Goal: Information Seeking & Learning: Understand process/instructions

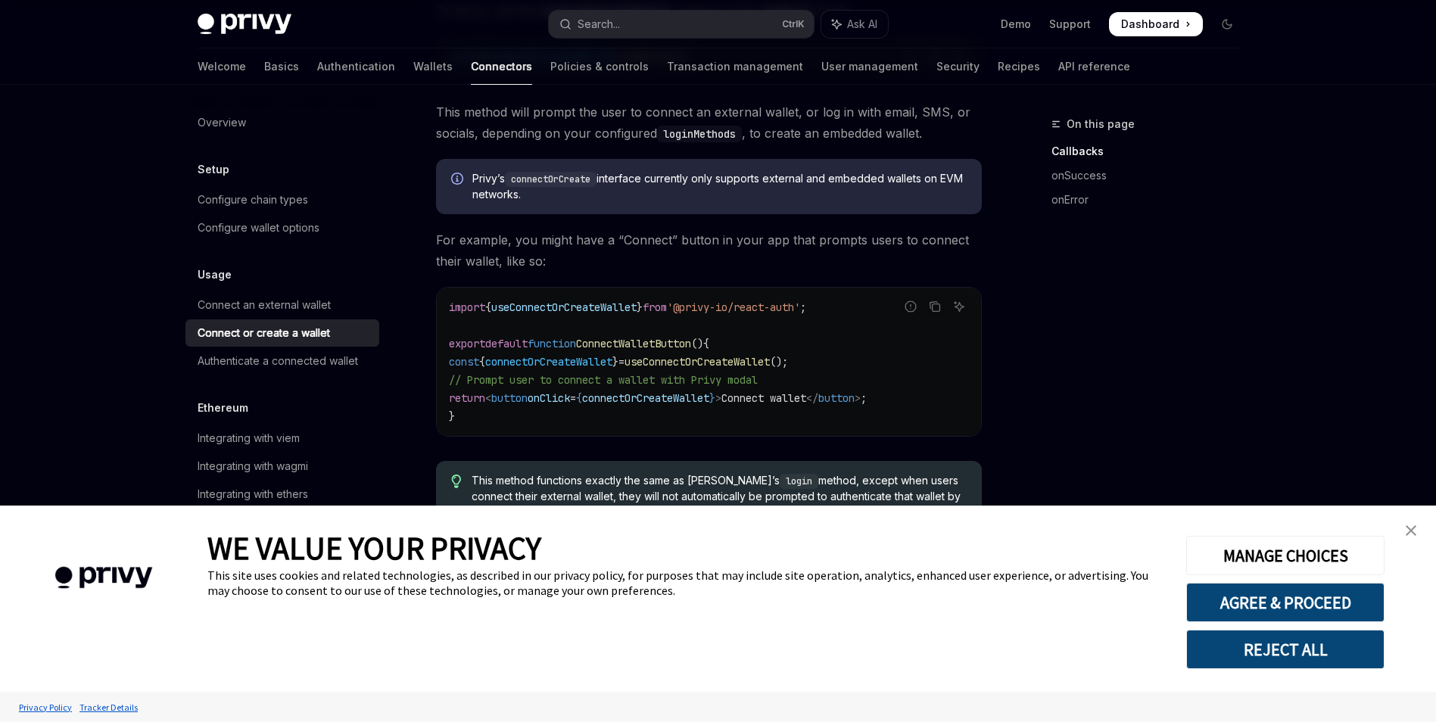
scroll to position [379, 0]
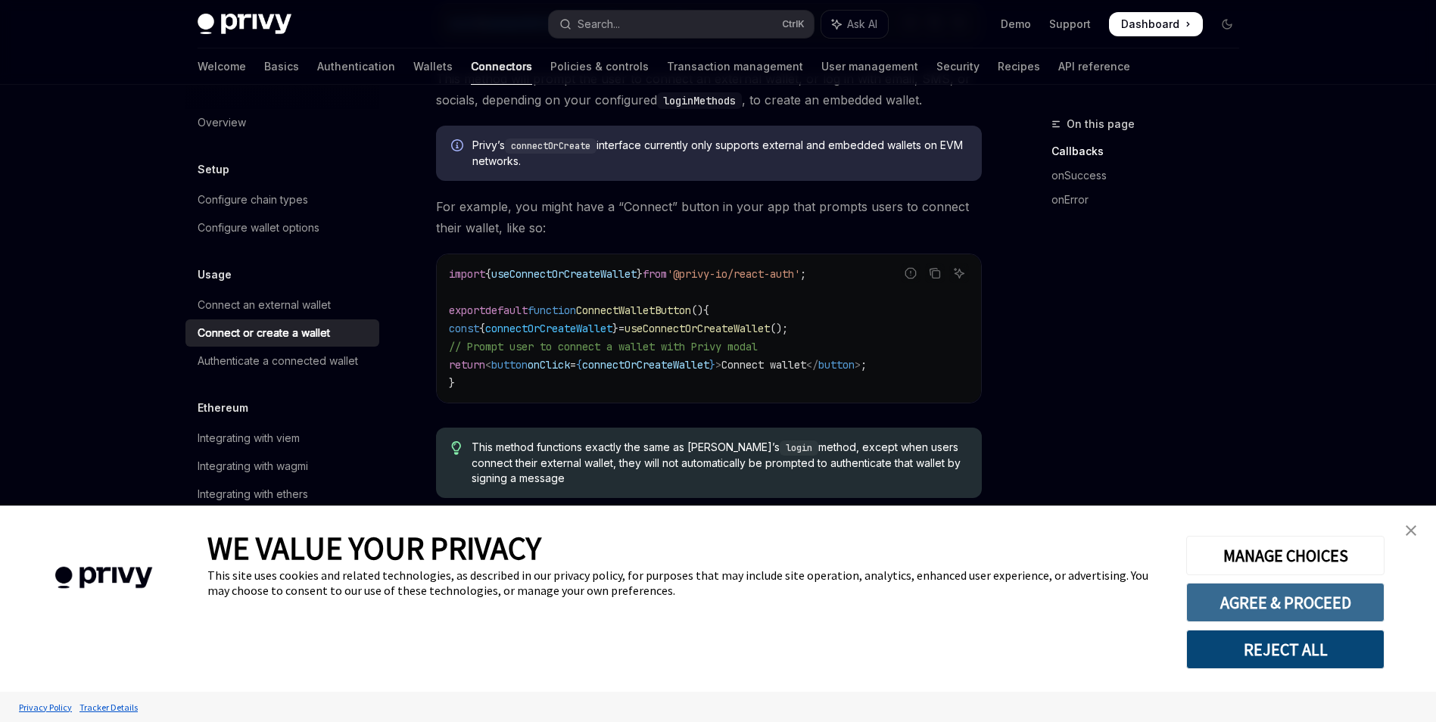
click at [1314, 594] on button "AGREE & PROCEED" at bounding box center [1285, 602] width 198 height 39
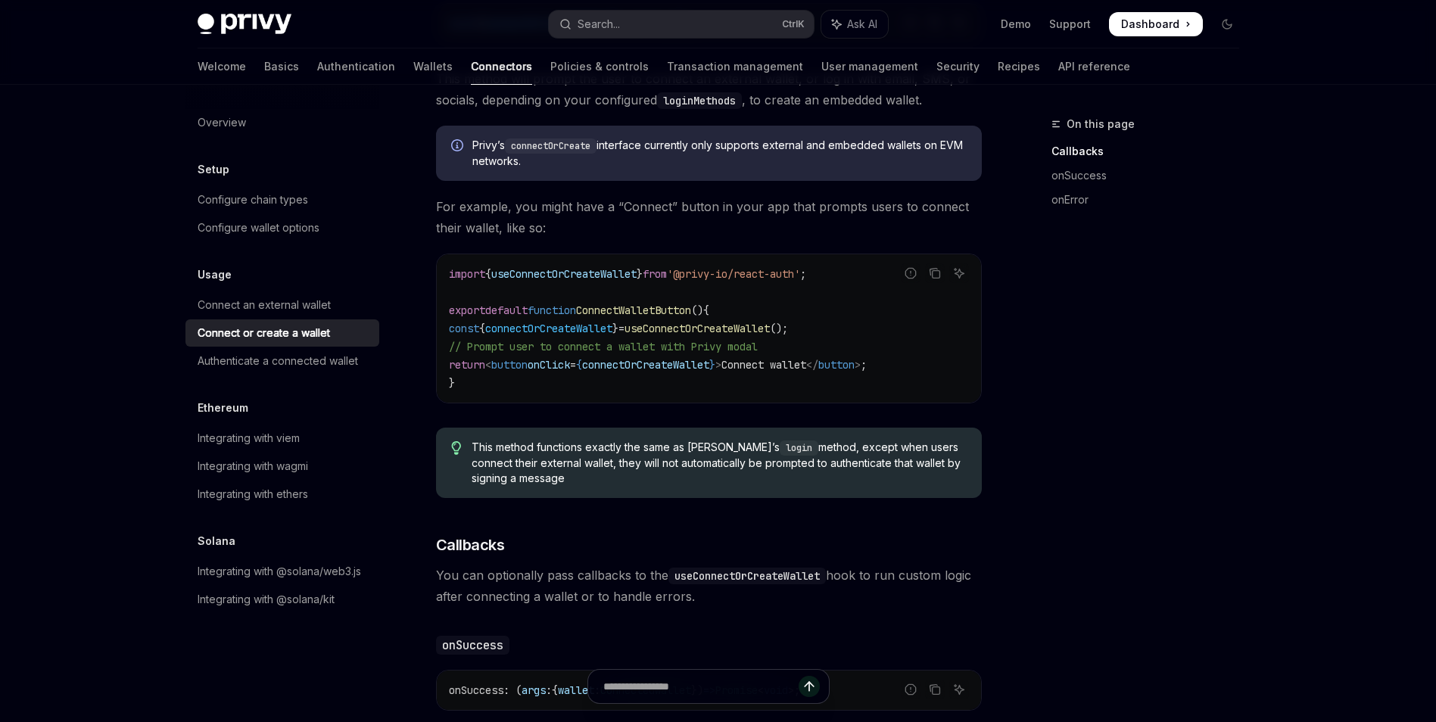
click at [1191, 351] on div "On this page Callbacks onSuccess onError" at bounding box center [1136, 418] width 230 height 607
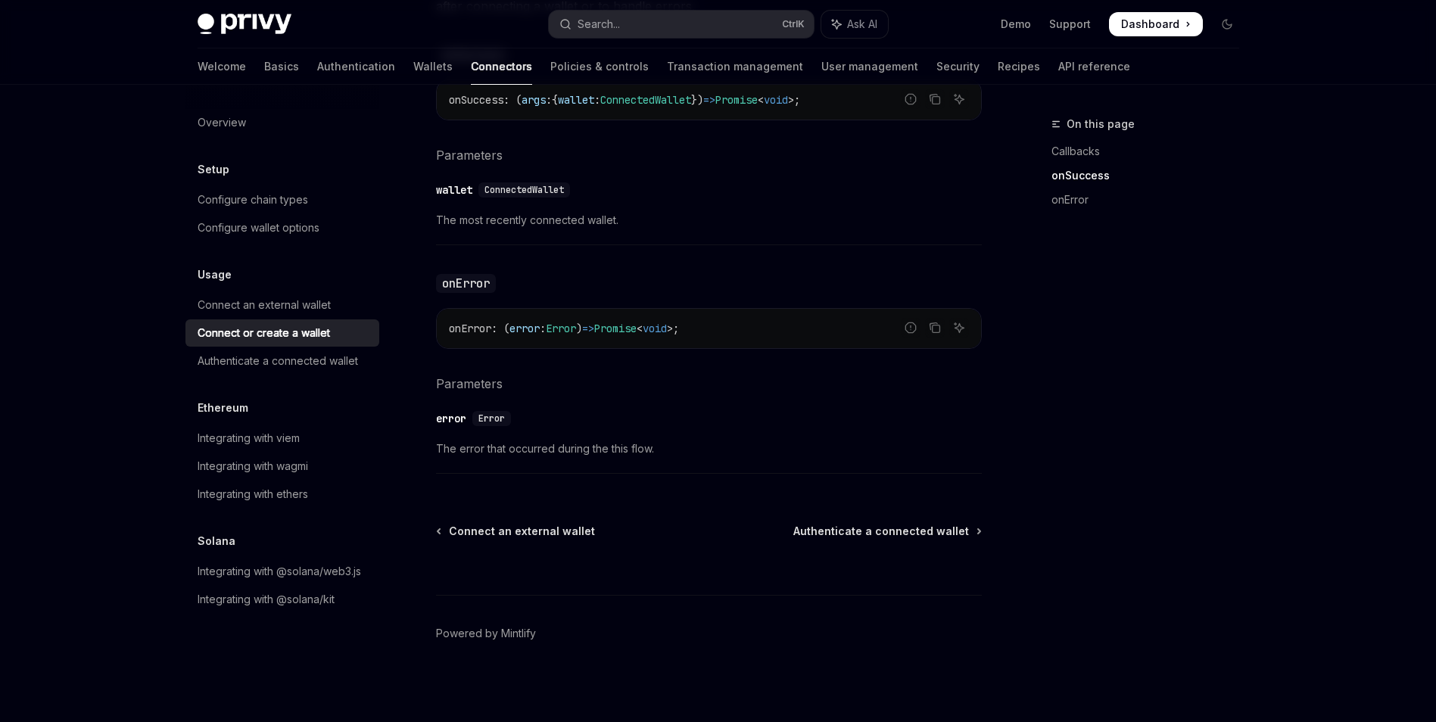
scroll to position [973, 0]
click at [280, 307] on div "Connect an external wallet" at bounding box center [264, 305] width 133 height 18
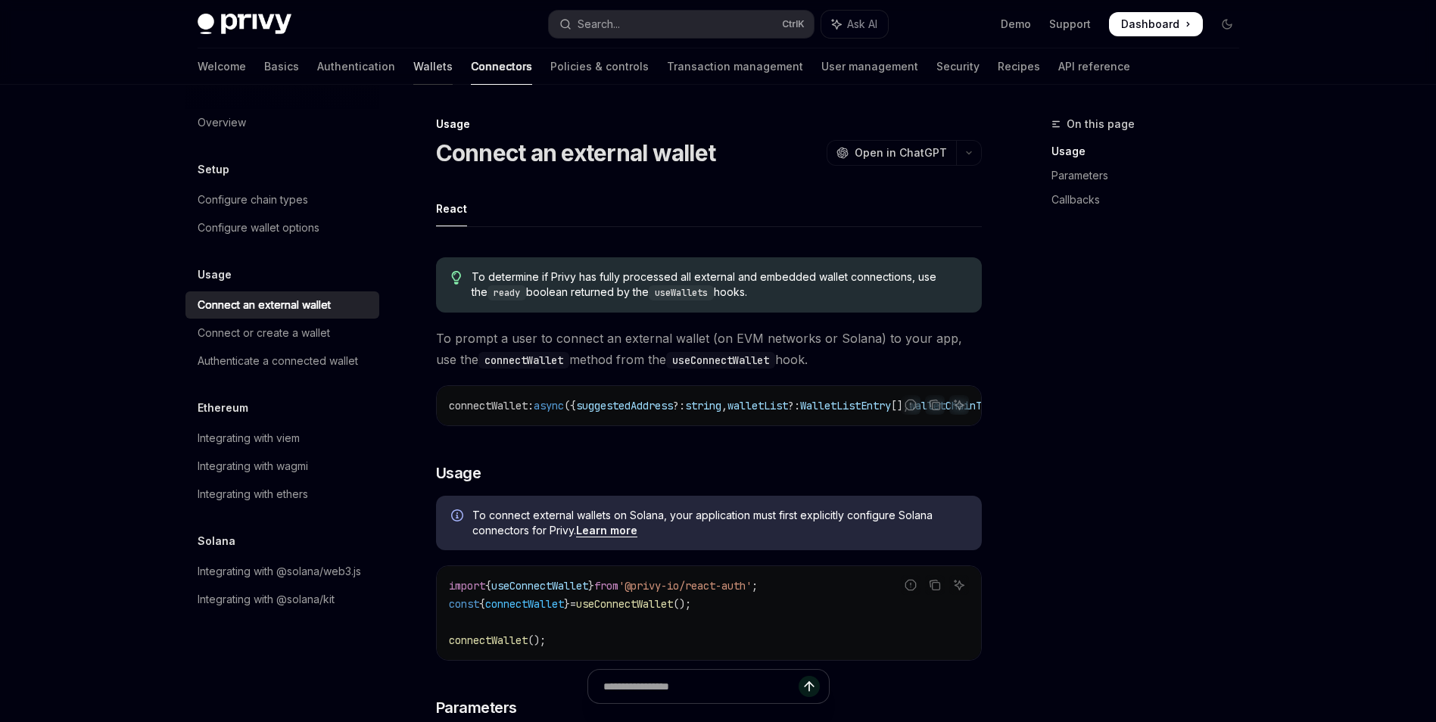
click at [413, 73] on link "Wallets" at bounding box center [432, 66] width 39 height 36
type textarea "*"
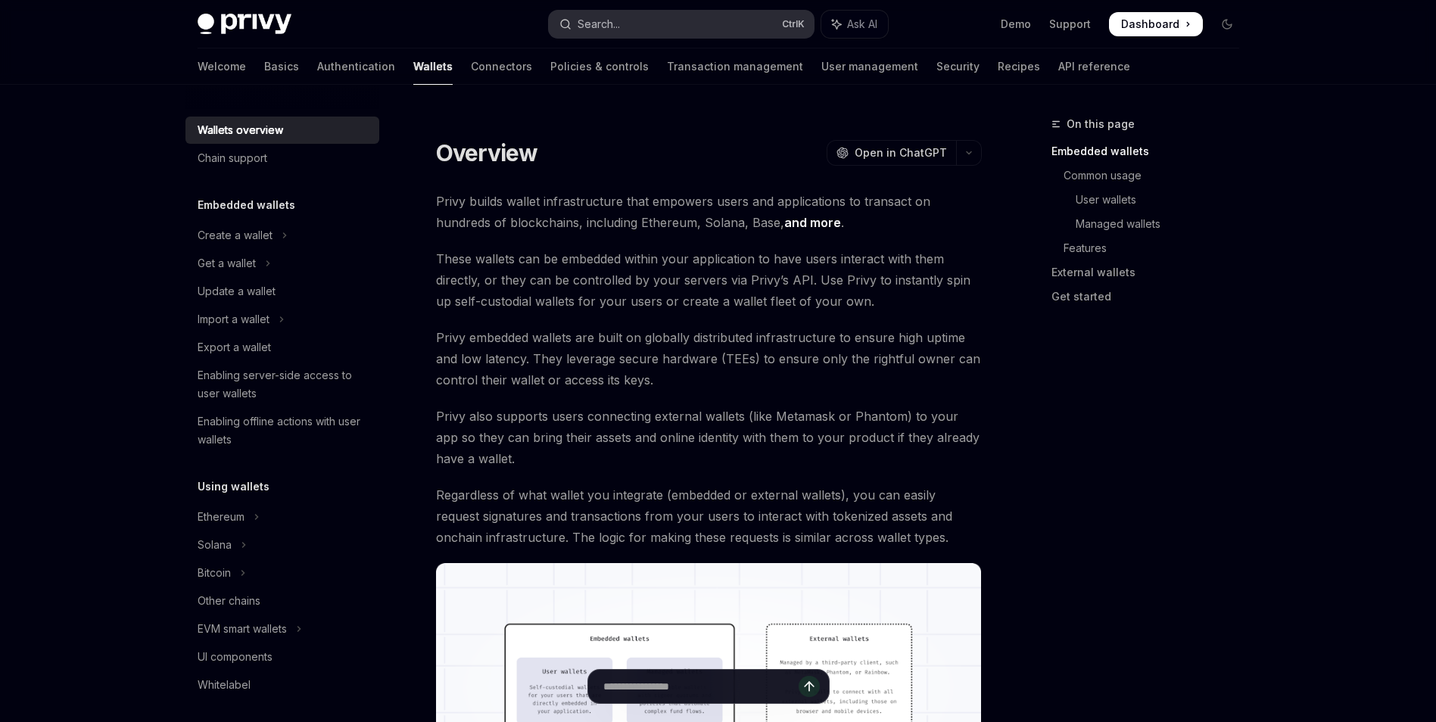
click at [672, 21] on button "Search... Ctrl K" at bounding box center [681, 24] width 265 height 27
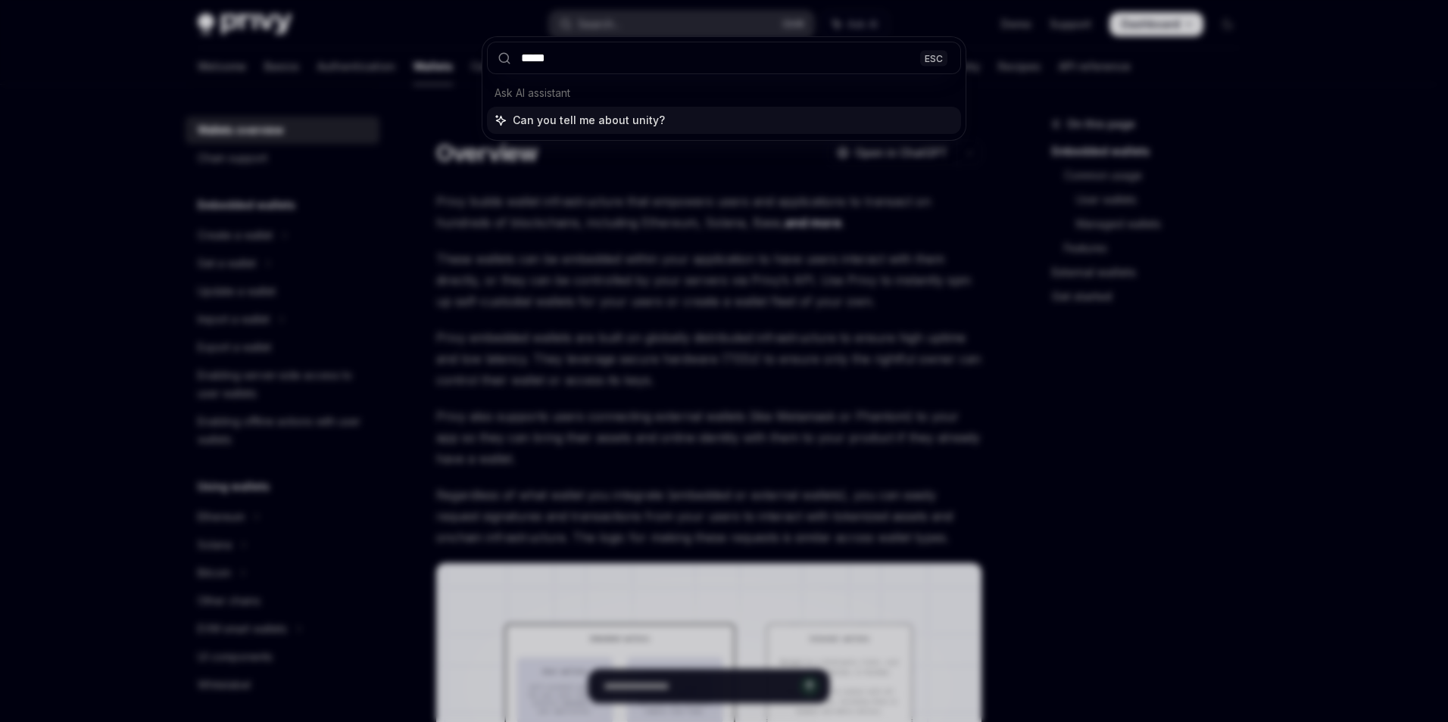
type input "*****"
type textarea "*"
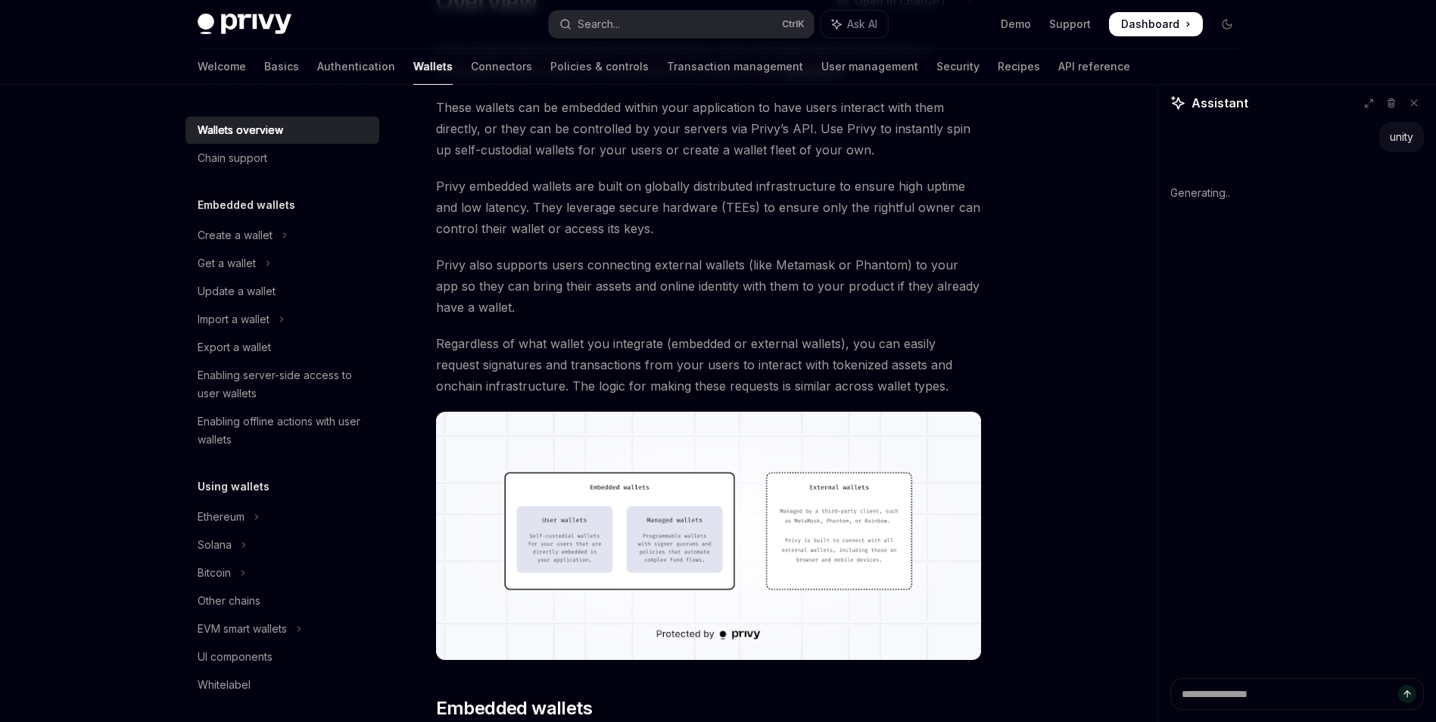
click at [1160, 25] on span "Dashboard" at bounding box center [1150, 24] width 58 height 15
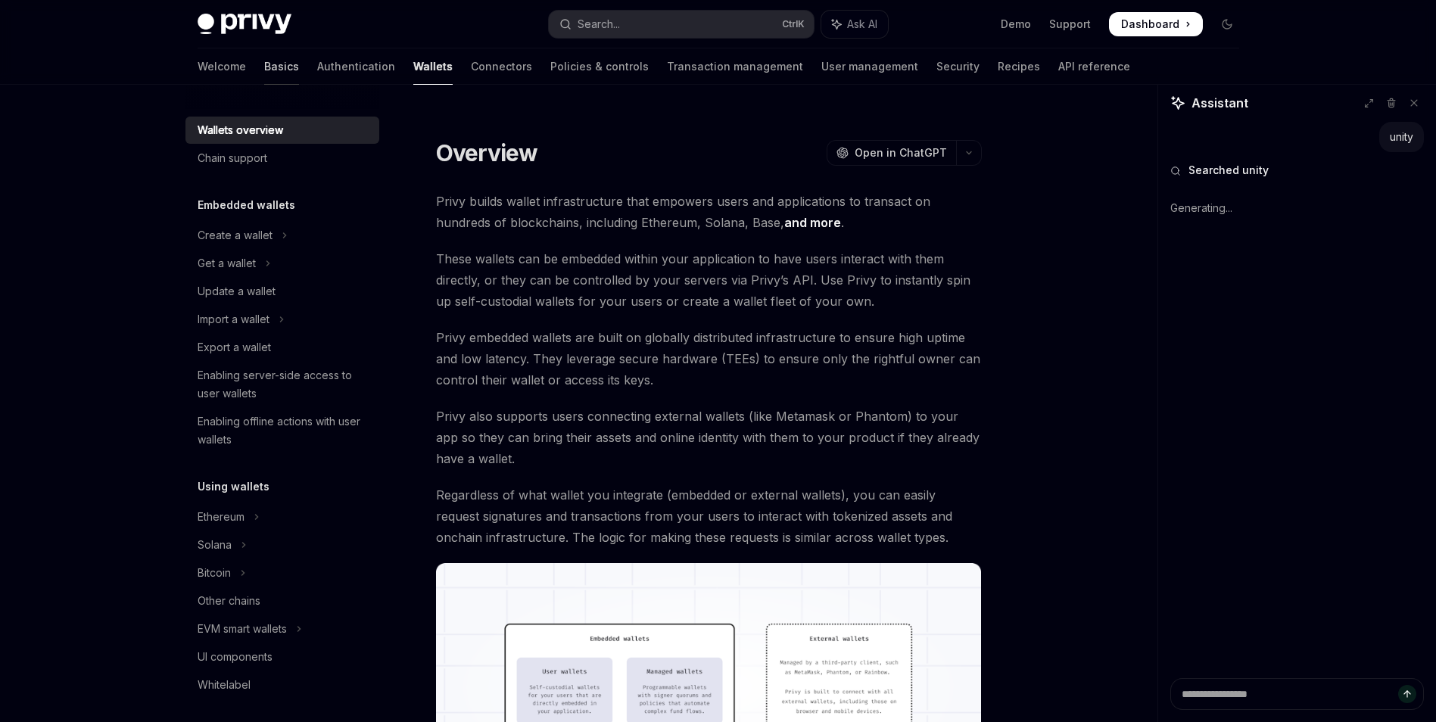
click at [264, 67] on link "Basics" at bounding box center [281, 66] width 35 height 36
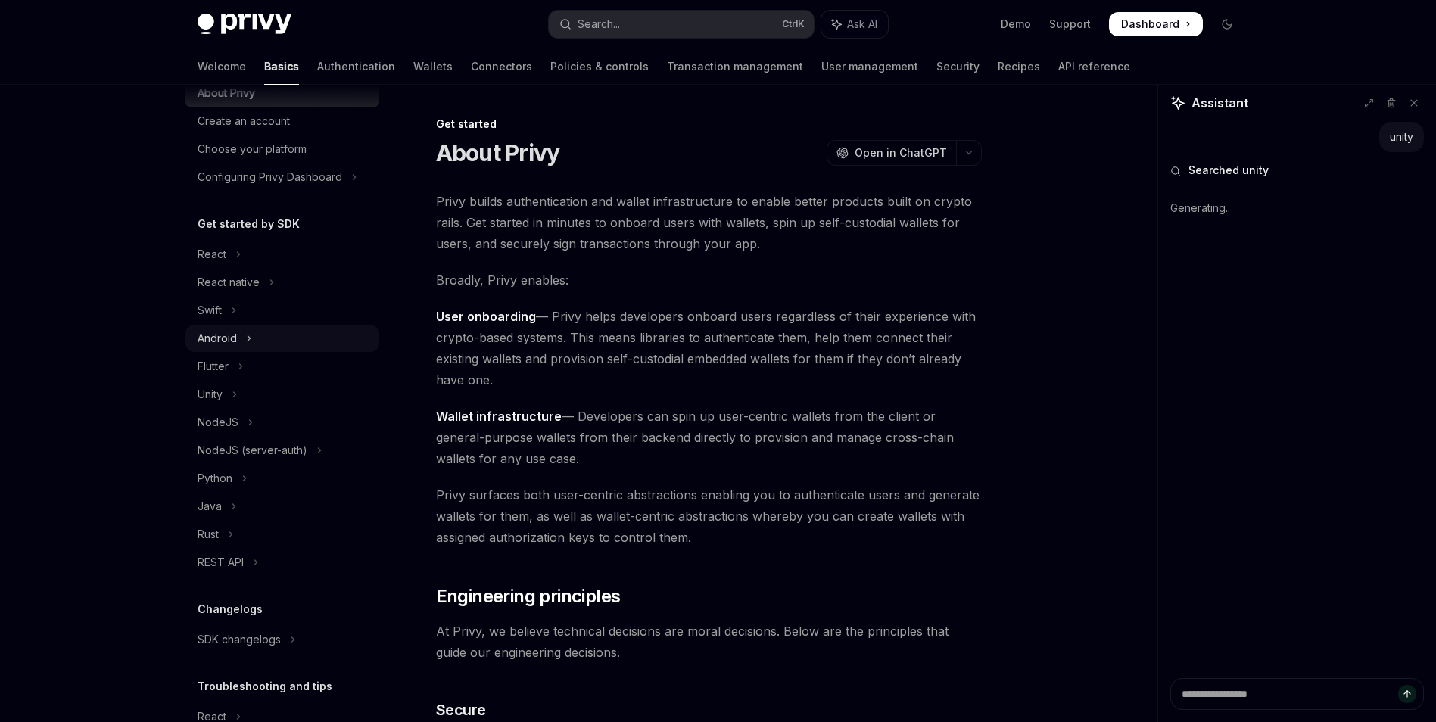
scroll to position [150, 0]
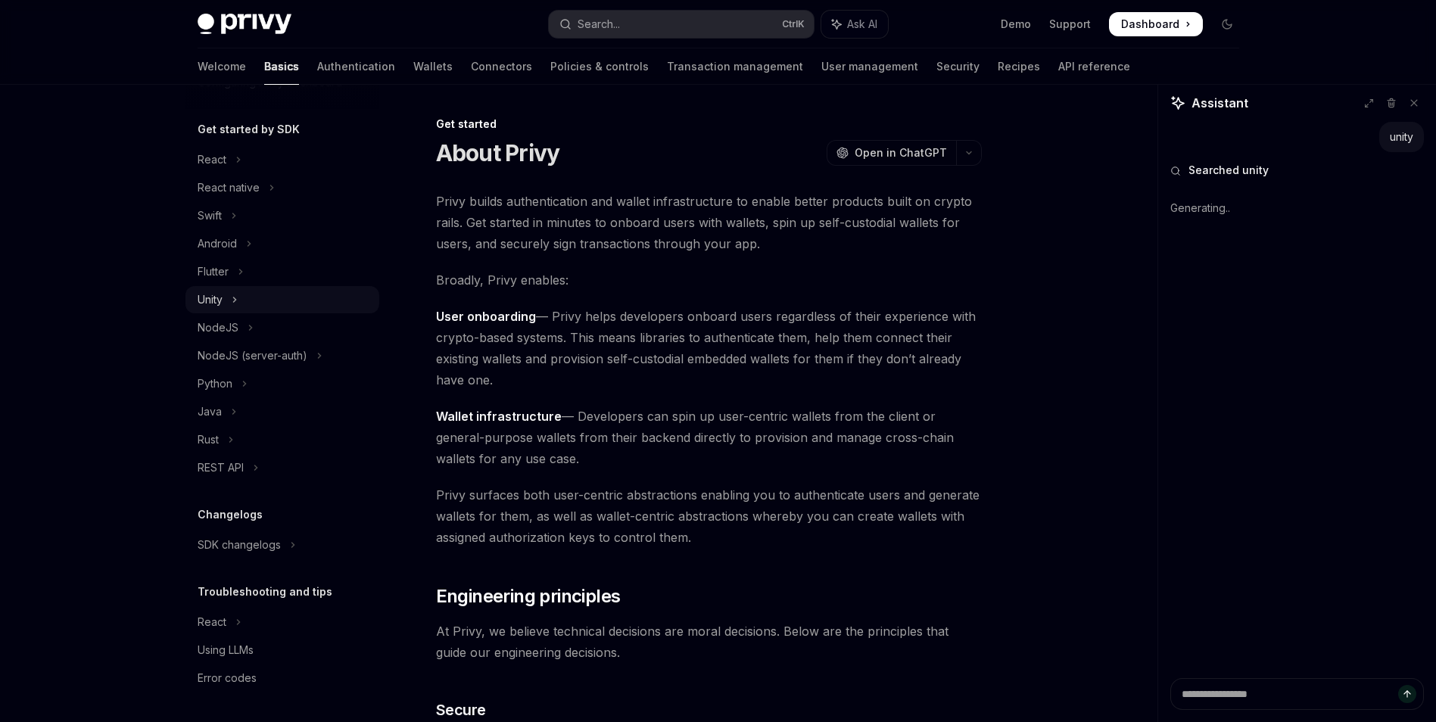
click at [298, 295] on button "Unity" at bounding box center [283, 299] width 194 height 27
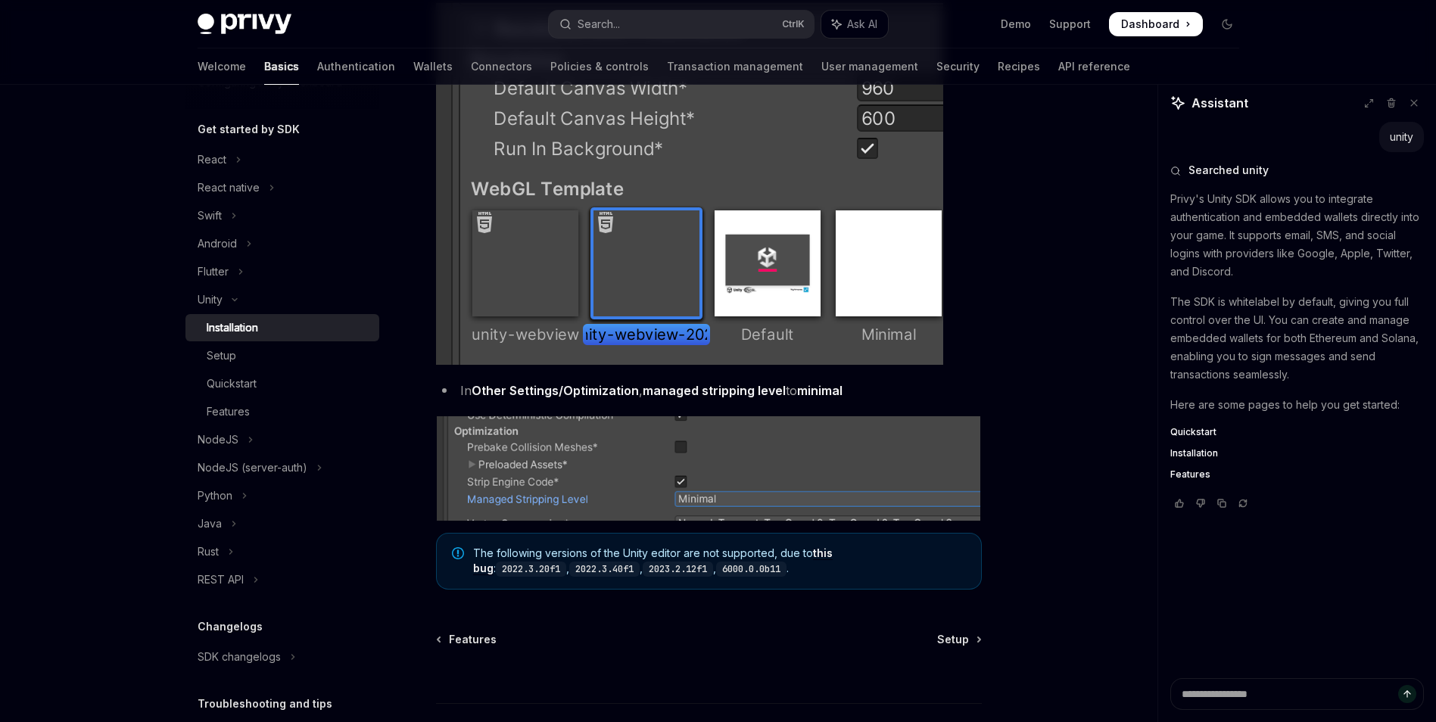
scroll to position [1798, 0]
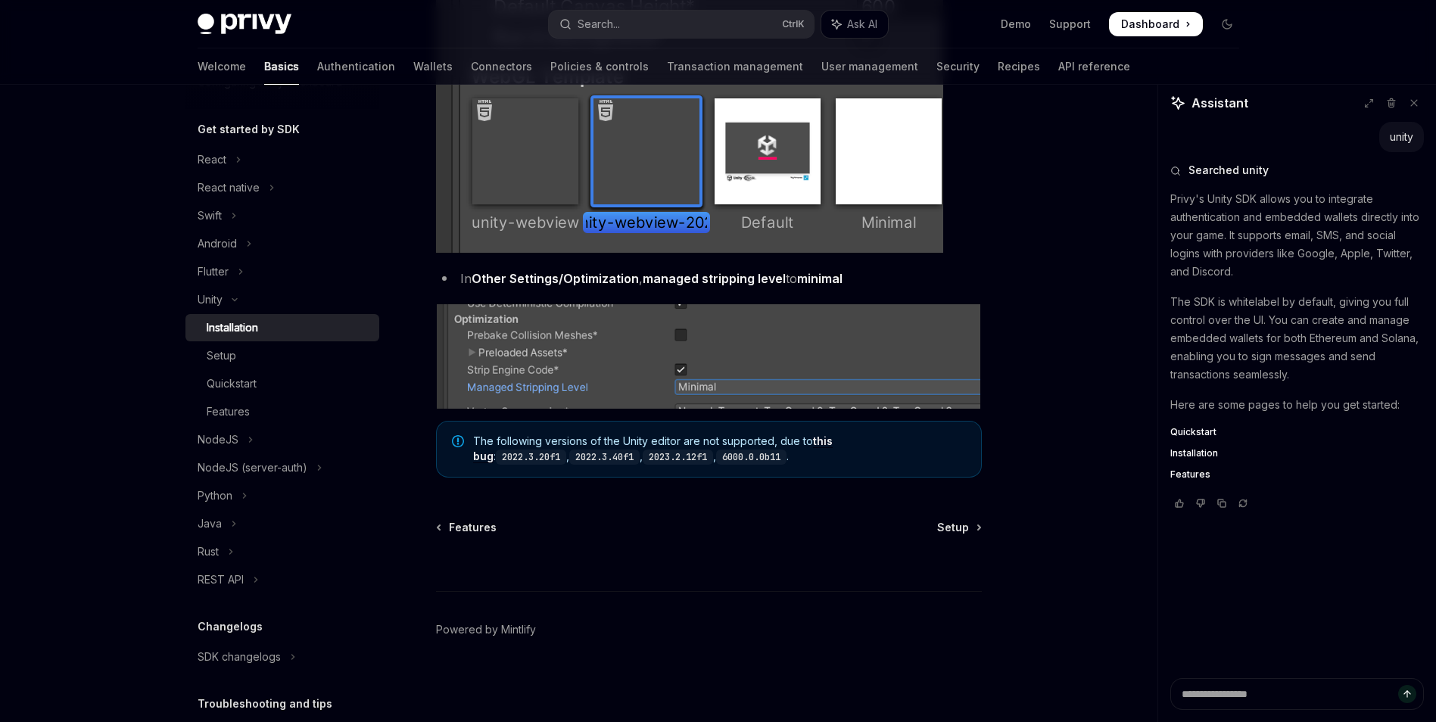
click at [915, 363] on img at bounding box center [709, 356] width 546 height 104
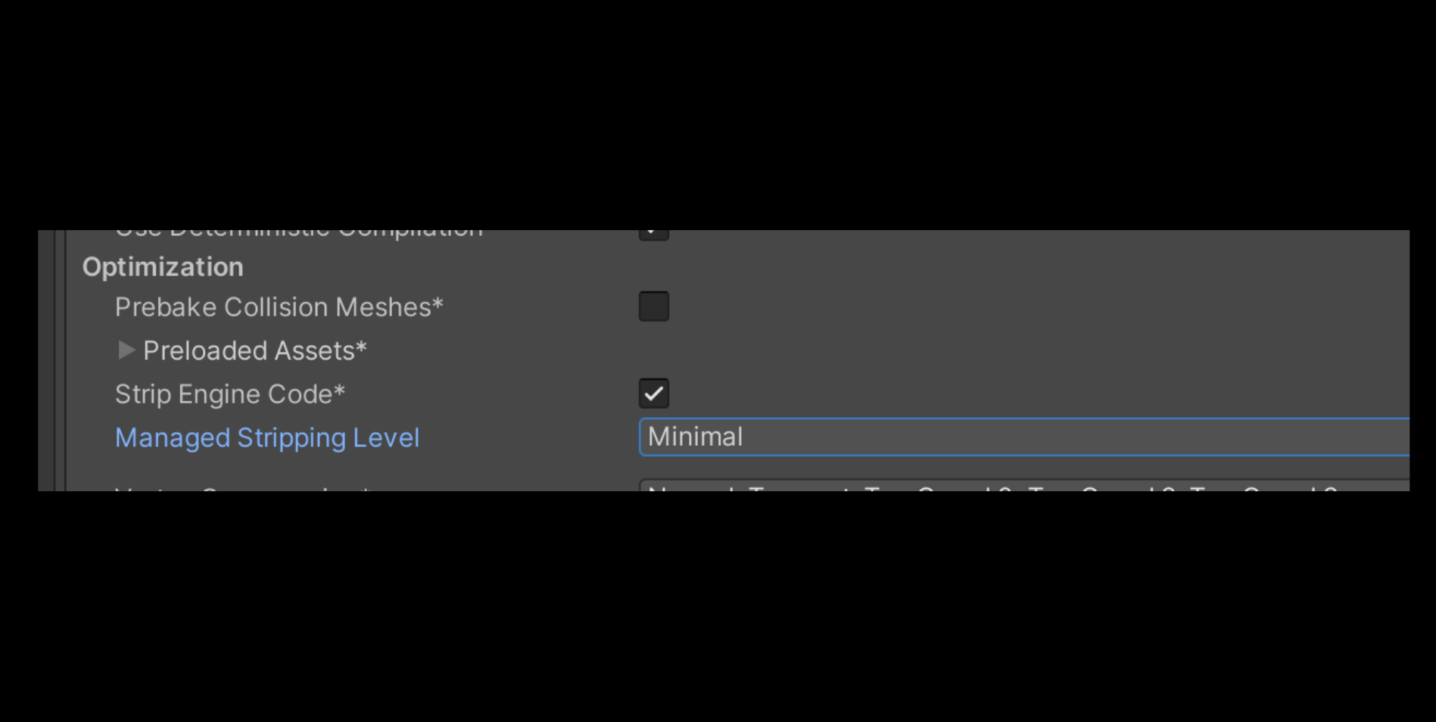
click at [929, 398] on img at bounding box center [724, 360] width 1372 height 261
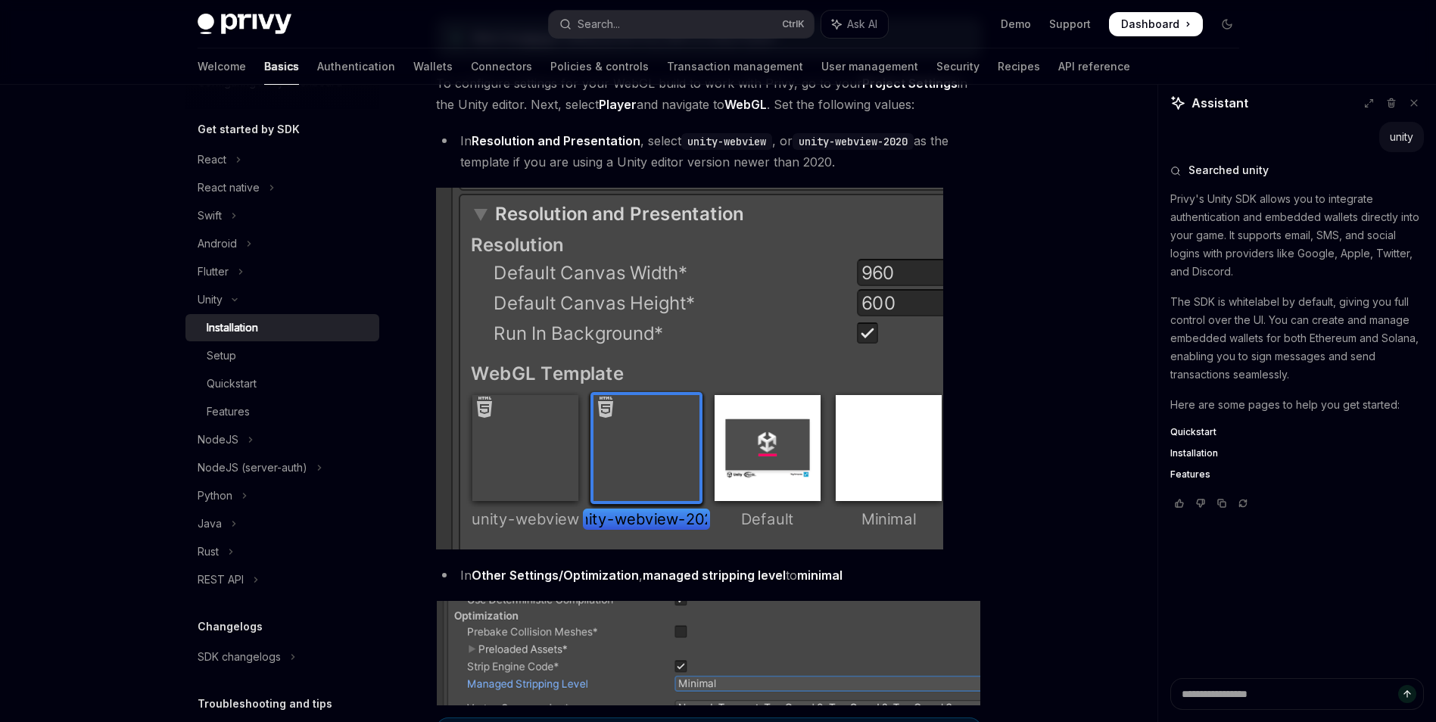
scroll to position [1666, 0]
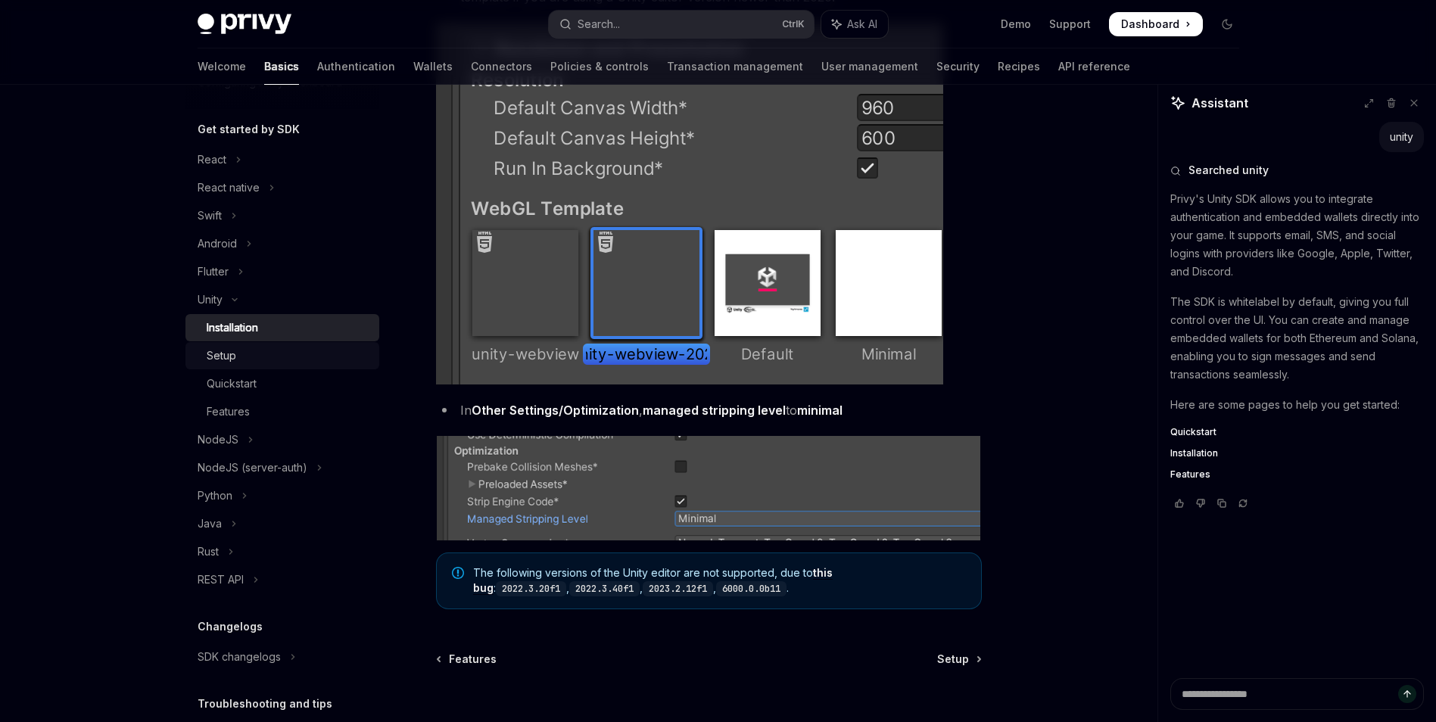
click at [242, 348] on div "Setup" at bounding box center [289, 356] width 164 height 18
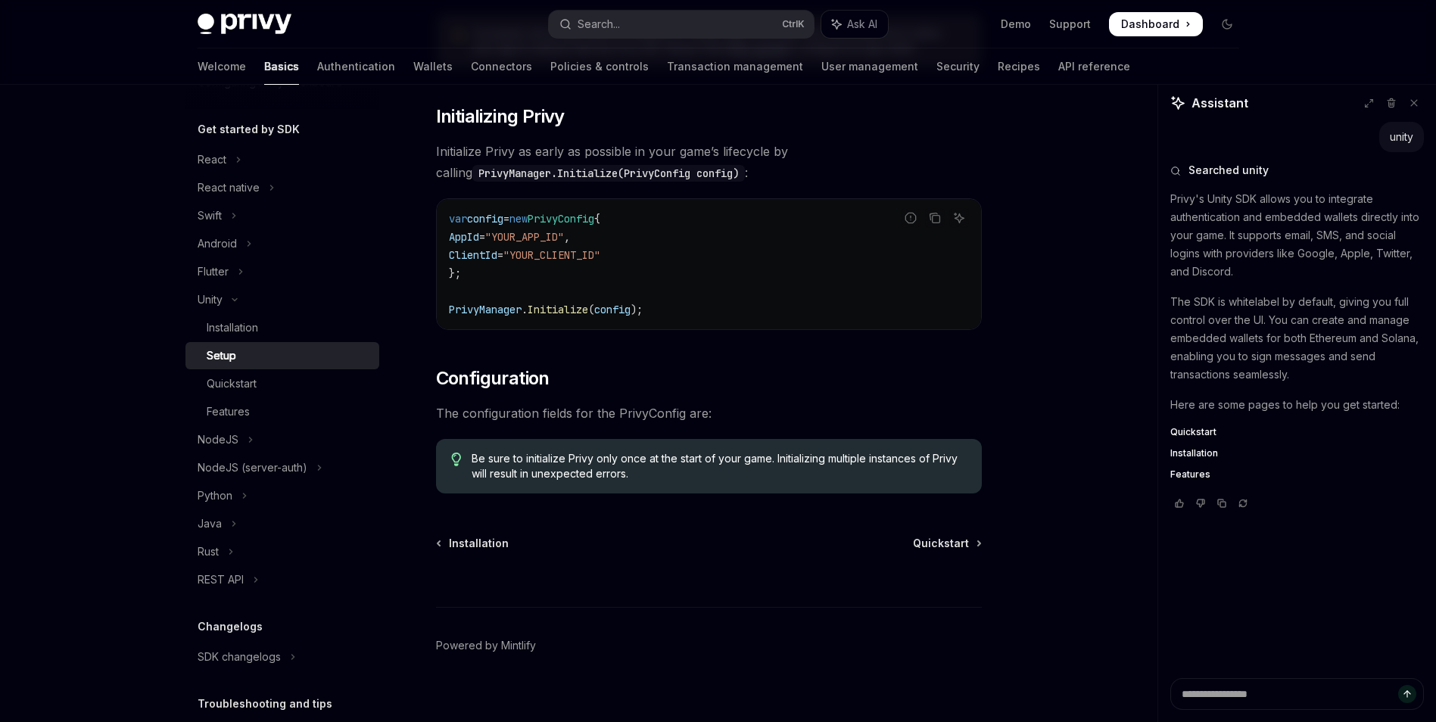
scroll to position [287, 0]
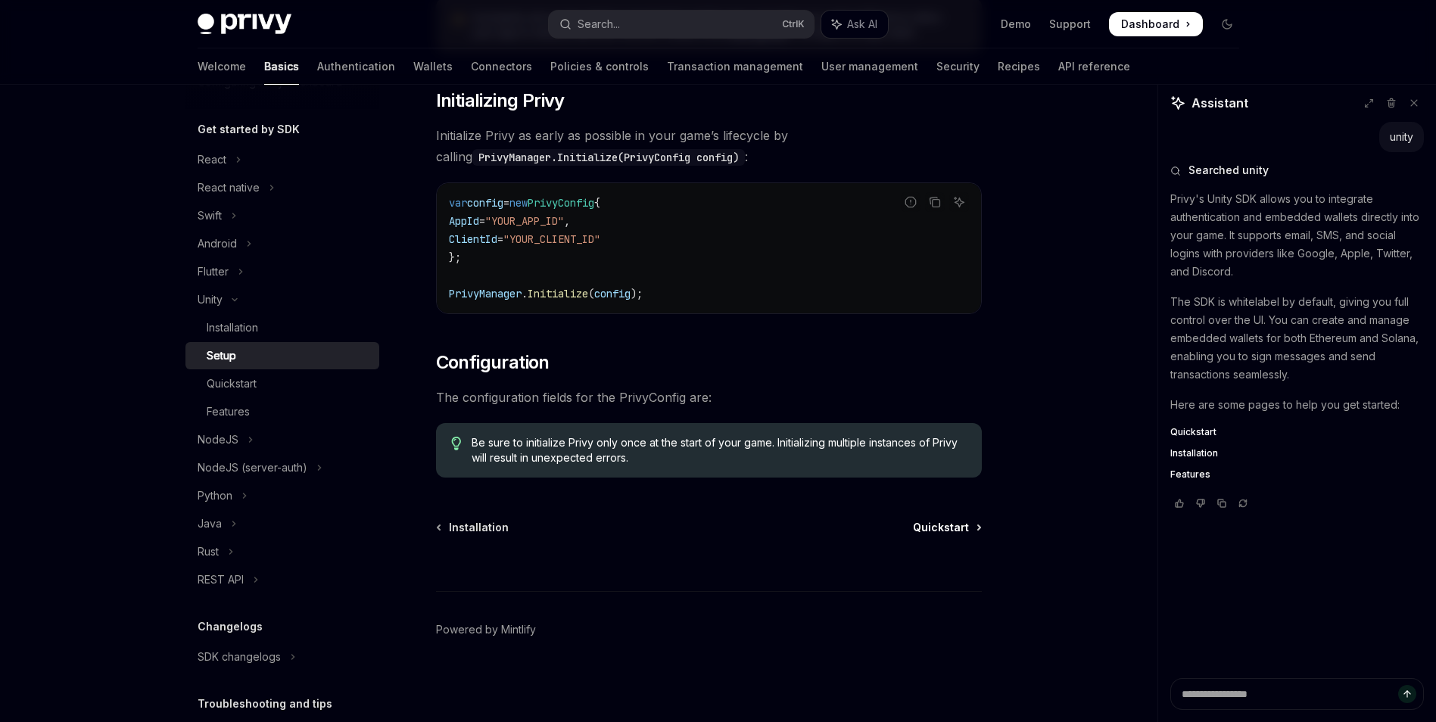
click at [968, 528] on span "Quickstart" at bounding box center [941, 527] width 56 height 15
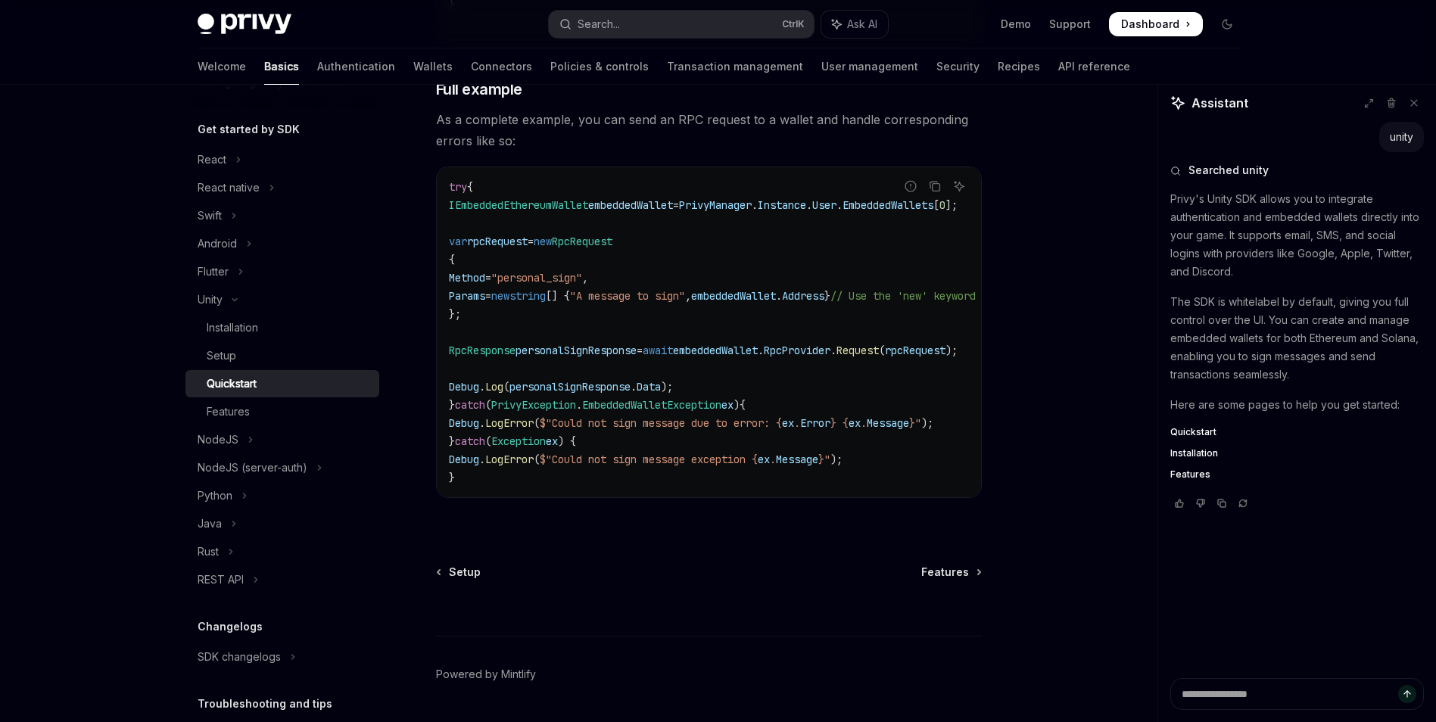
scroll to position [4460, 0]
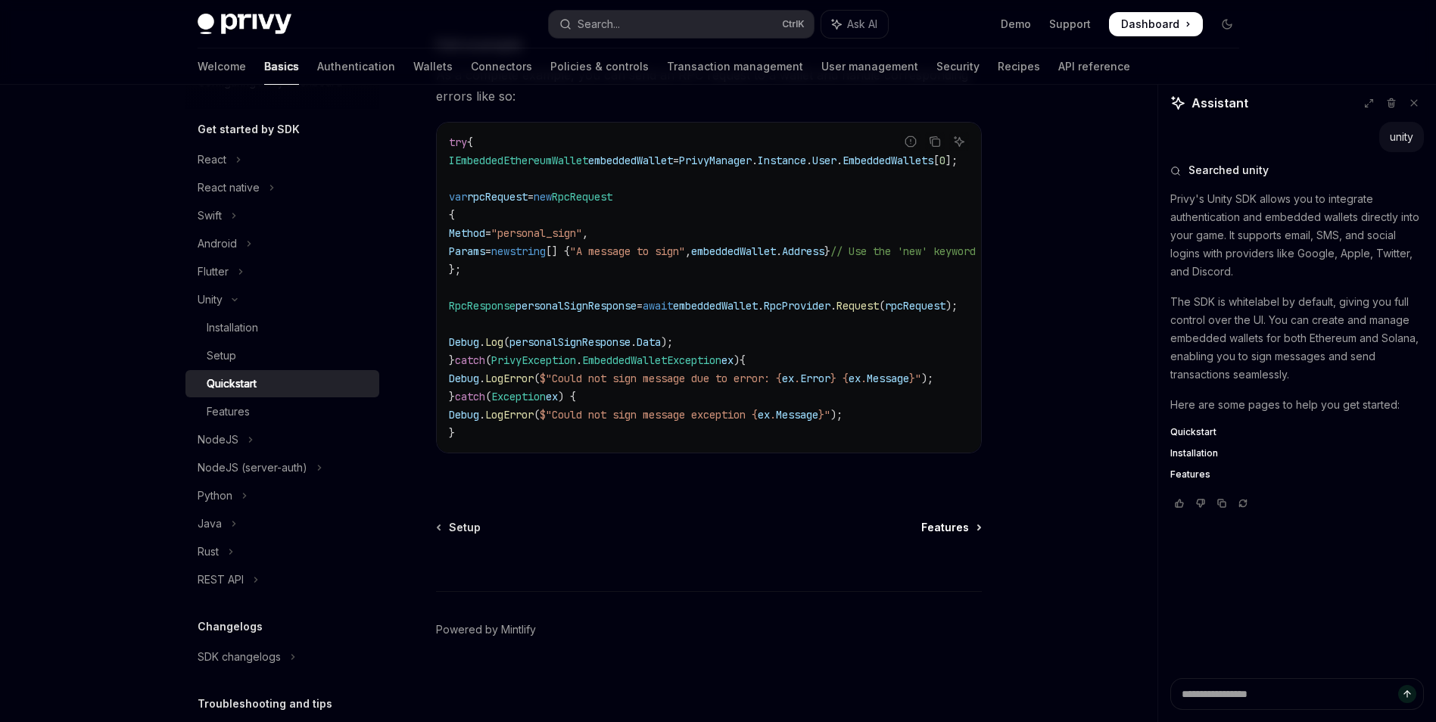
click at [949, 531] on span "Features" at bounding box center [945, 527] width 48 height 15
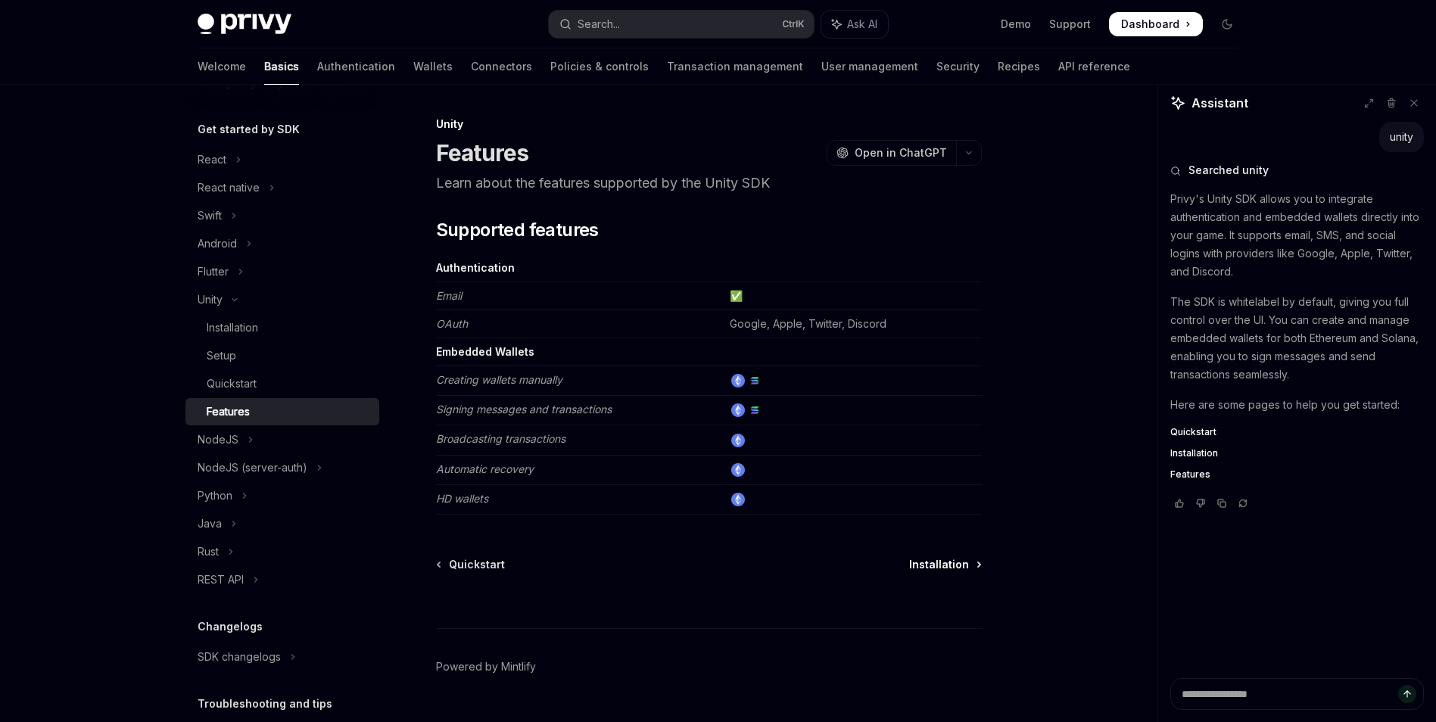
click at [968, 569] on span "Installation" at bounding box center [939, 564] width 60 height 15
type textarea "*"
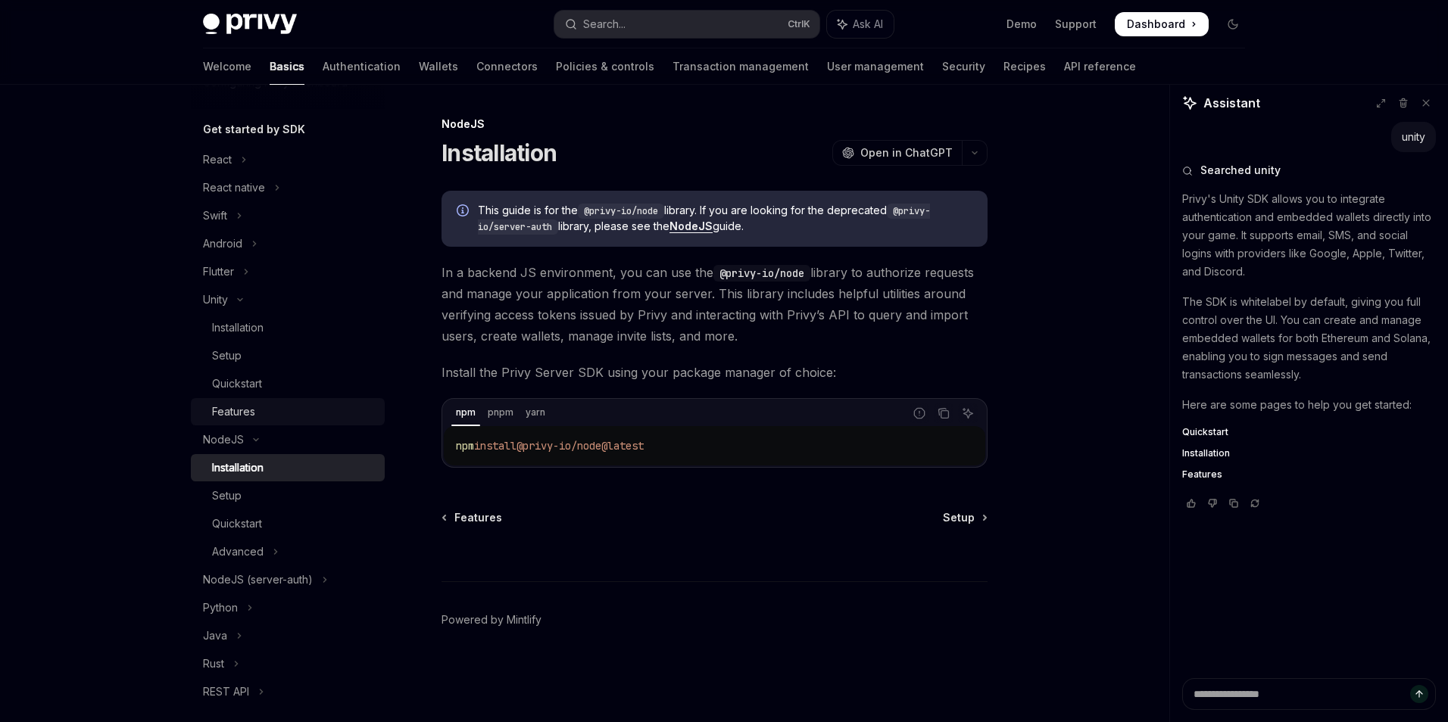
click at [270, 404] on div "Features" at bounding box center [294, 412] width 164 height 18
click at [281, 382] on div "Quickstart" at bounding box center [294, 384] width 164 height 18
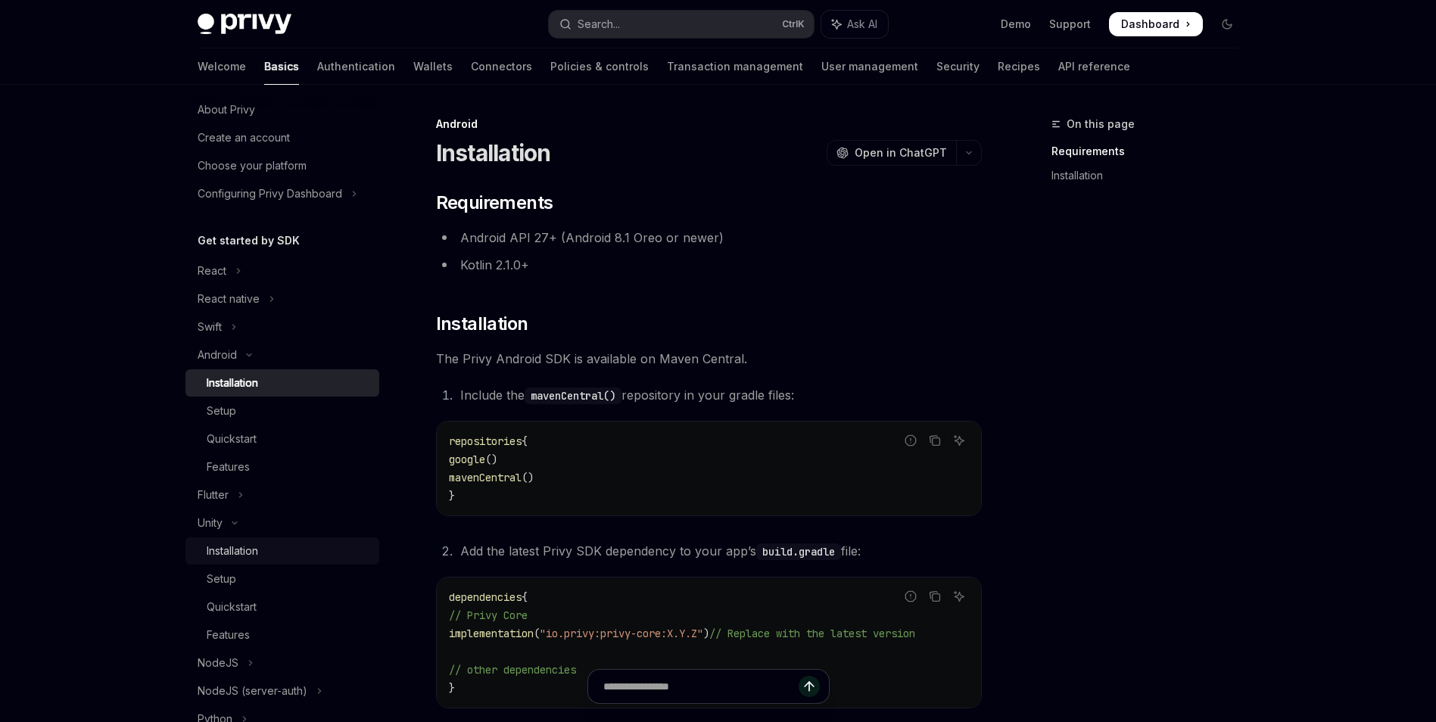
scroll to position [76, 0]
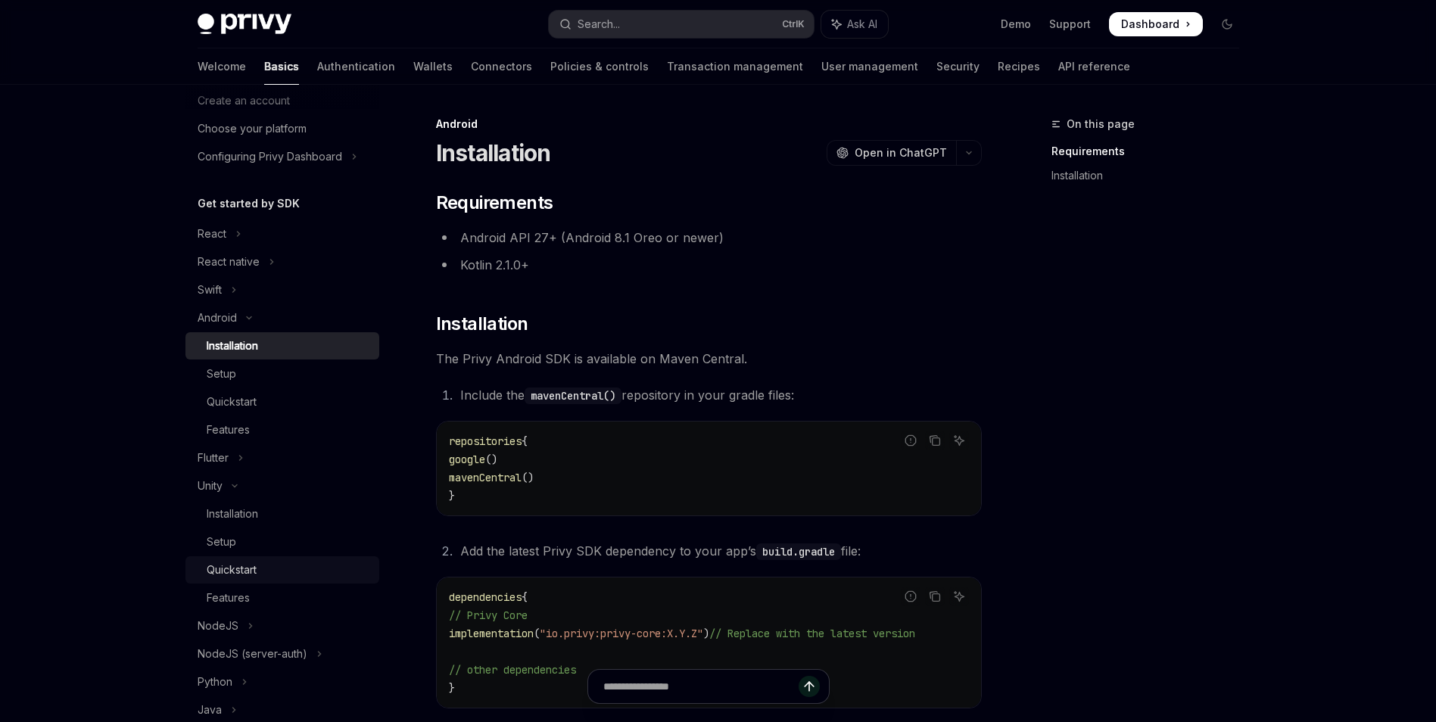
click at [258, 564] on div "Quickstart" at bounding box center [289, 570] width 164 height 18
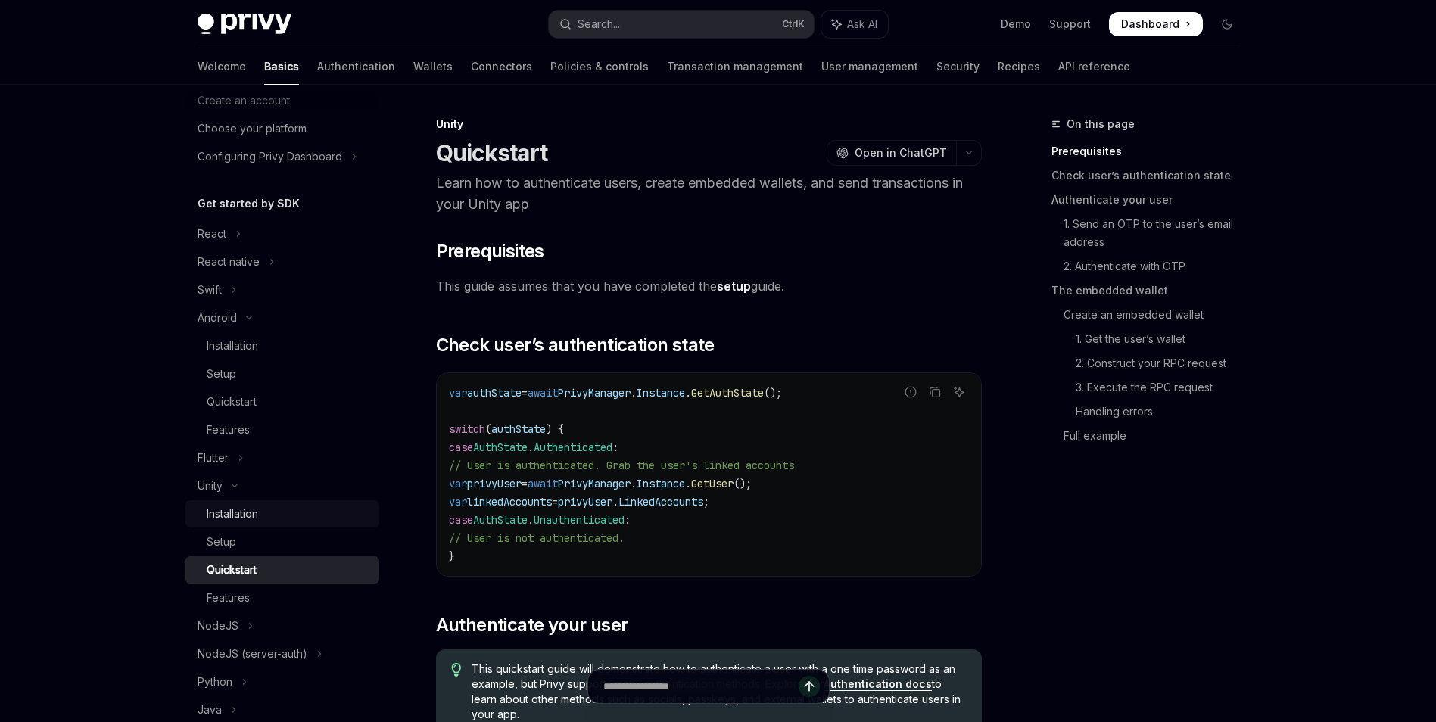
click at [262, 515] on div "Installation" at bounding box center [289, 514] width 164 height 18
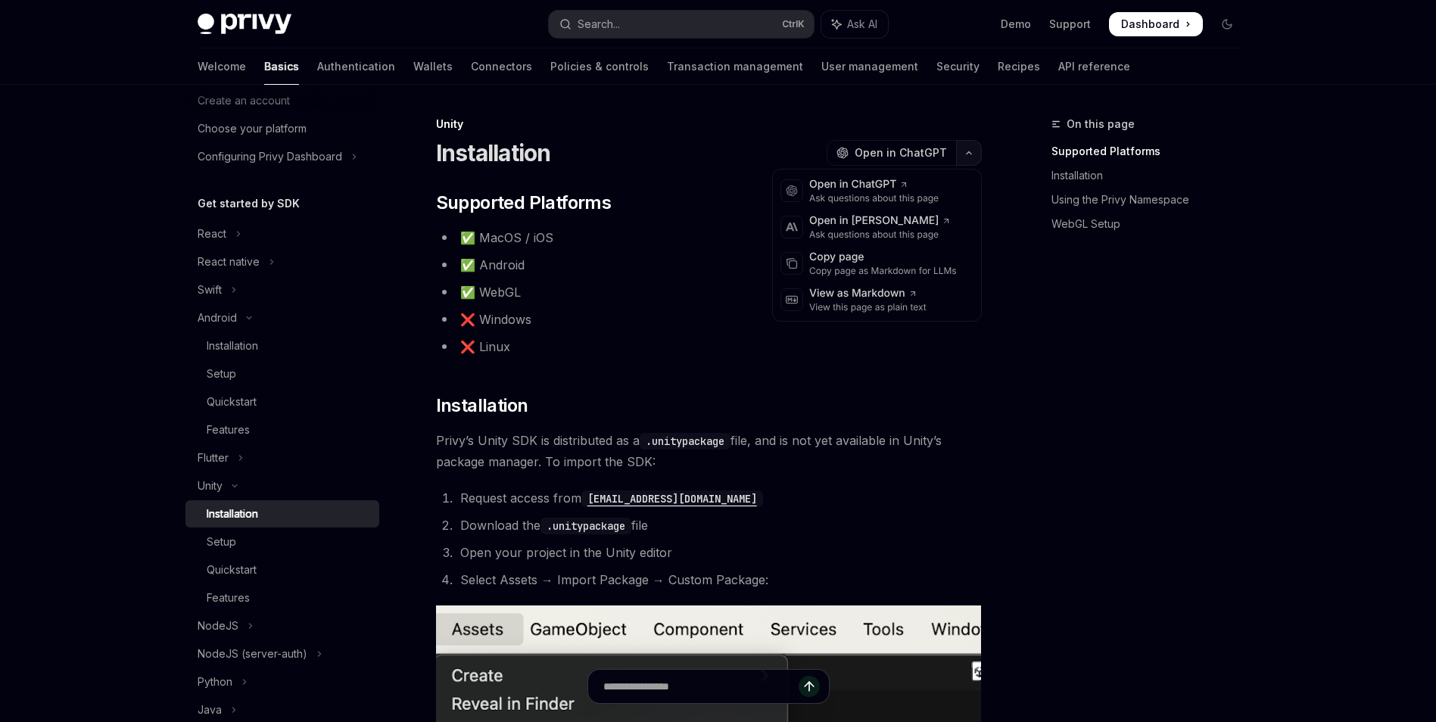
click at [971, 153] on icon "button" at bounding box center [969, 153] width 5 height 2
click at [1182, 357] on div "On this page Supported Platforms Installation Using the Privy Namespace WebGL S…" at bounding box center [1136, 418] width 230 height 607
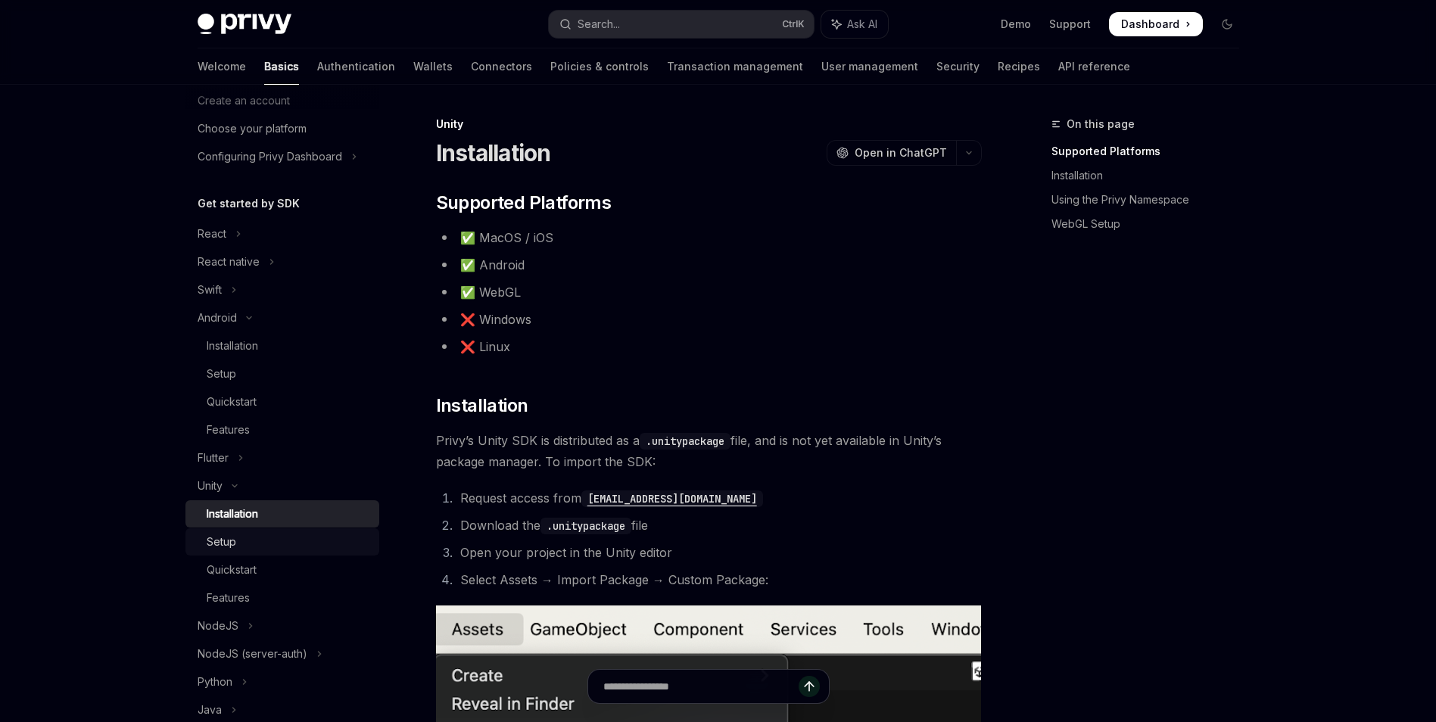
click at [278, 550] on div "Setup" at bounding box center [289, 542] width 164 height 18
type textarea "*"
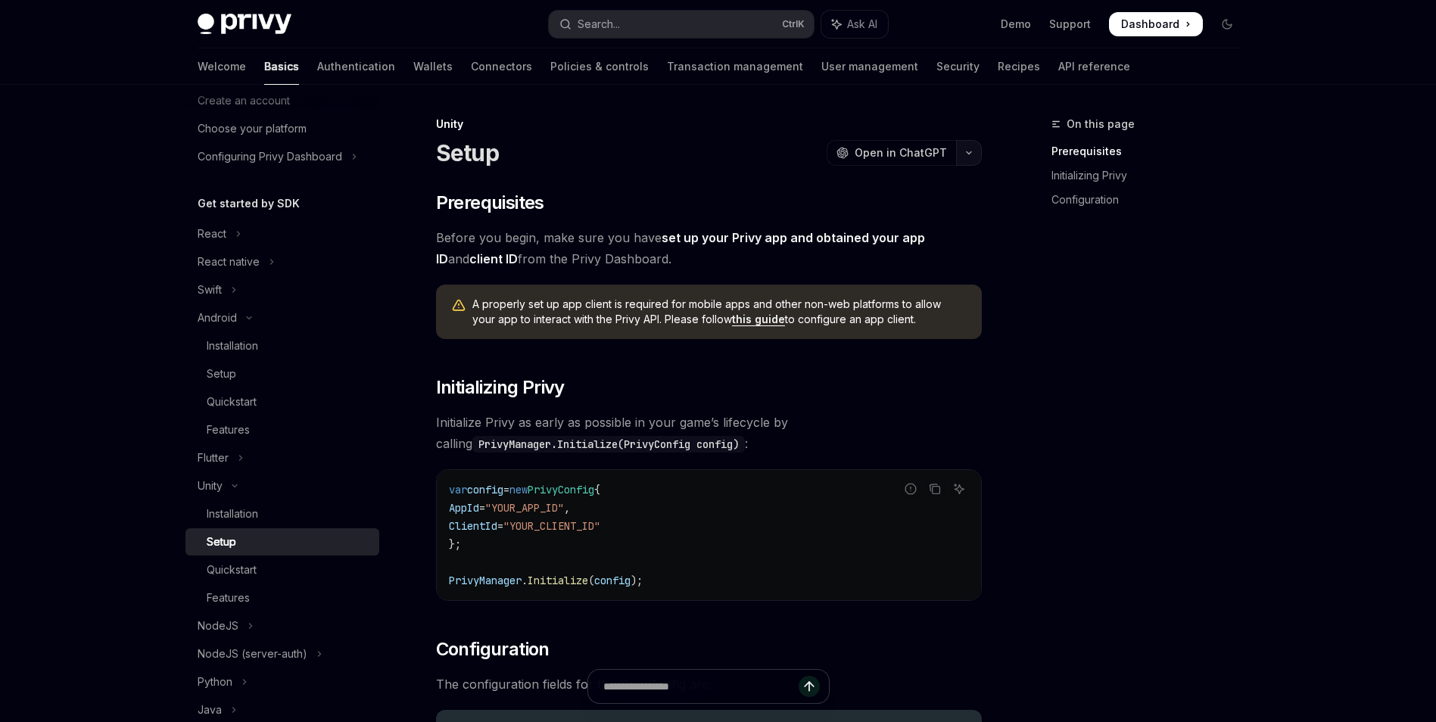
click at [972, 154] on icon "button" at bounding box center [969, 153] width 18 height 6
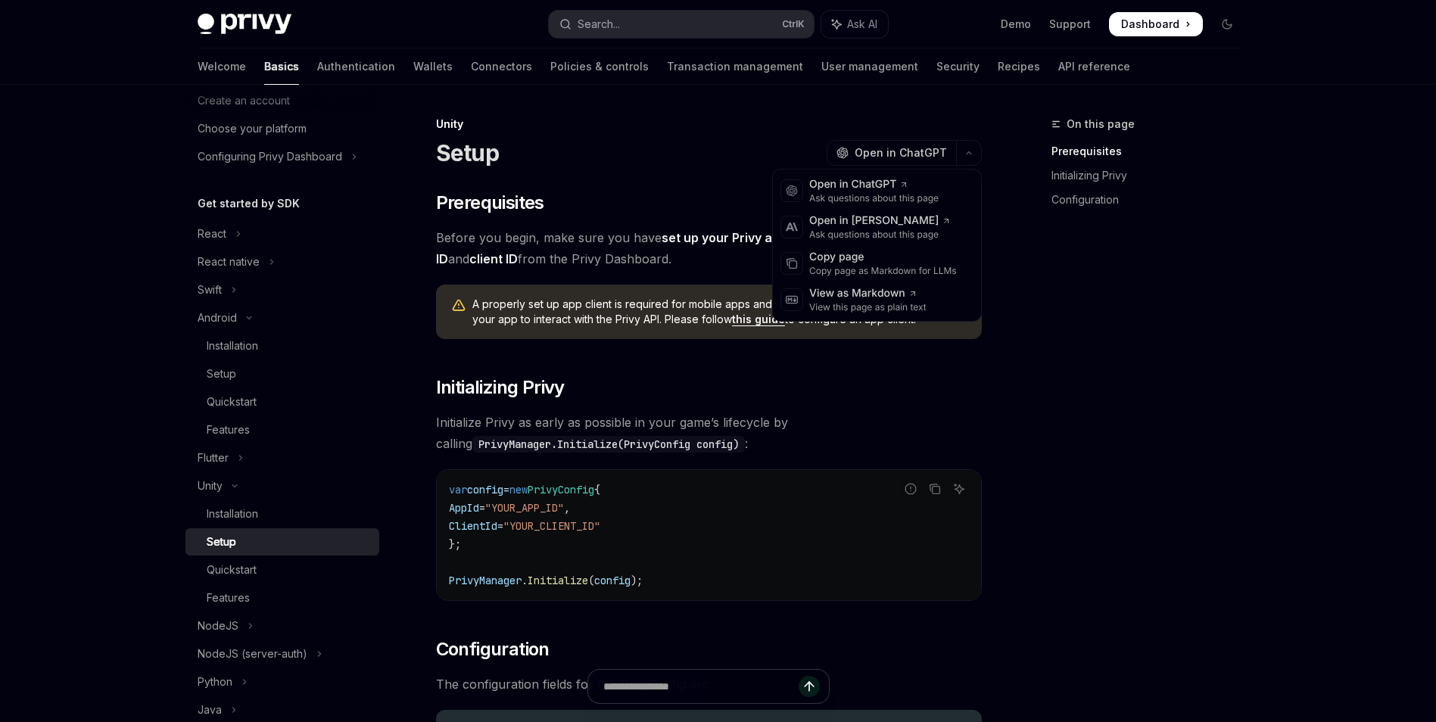
click at [1154, 294] on div "On this page Prerequisites Initializing Privy Configuration" at bounding box center [1136, 418] width 230 height 607
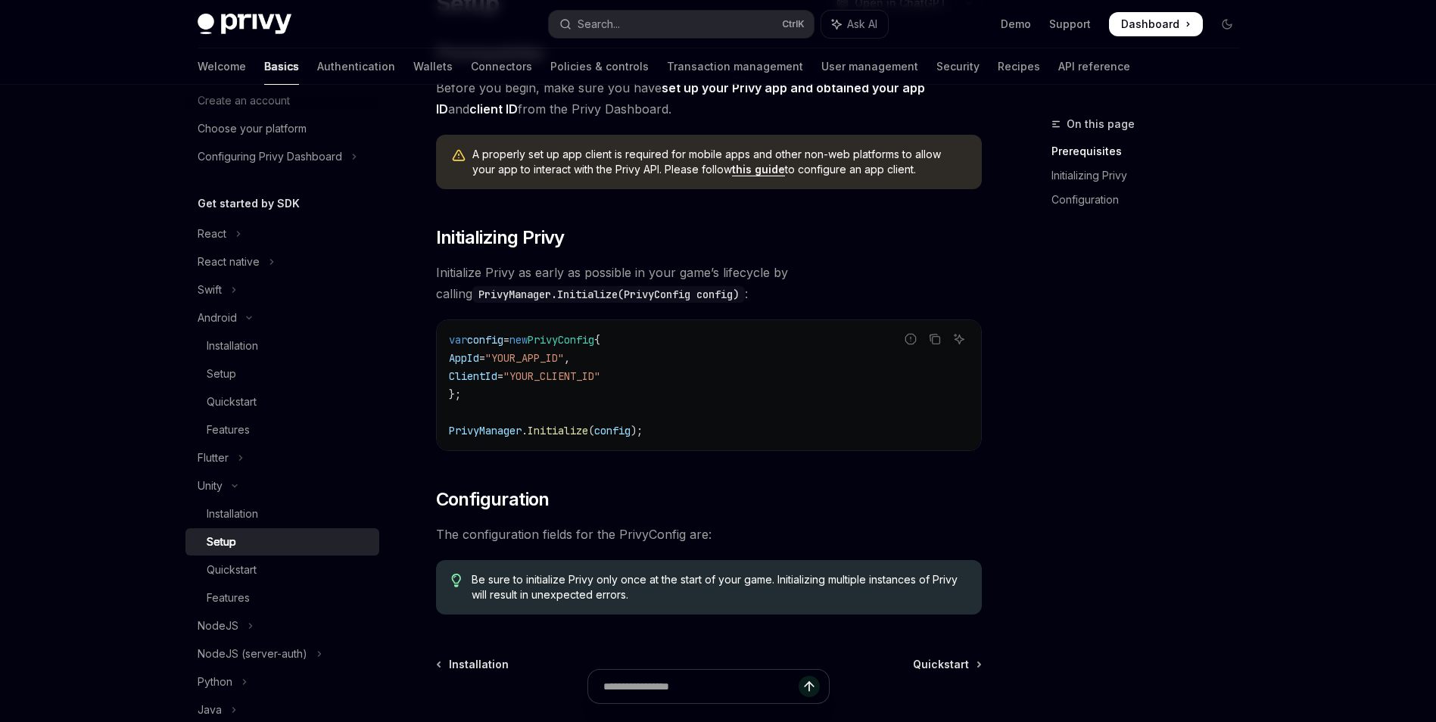
scroll to position [151, 0]
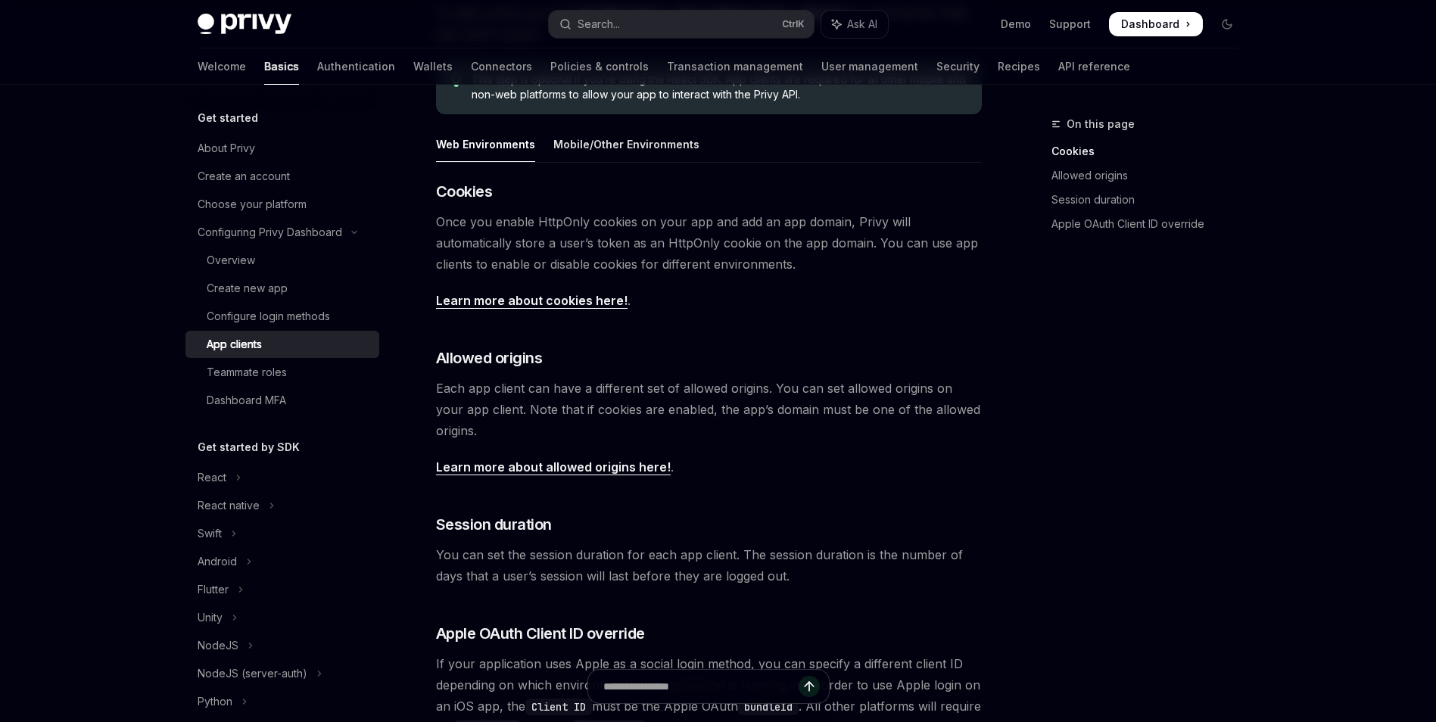
scroll to position [225, 0]
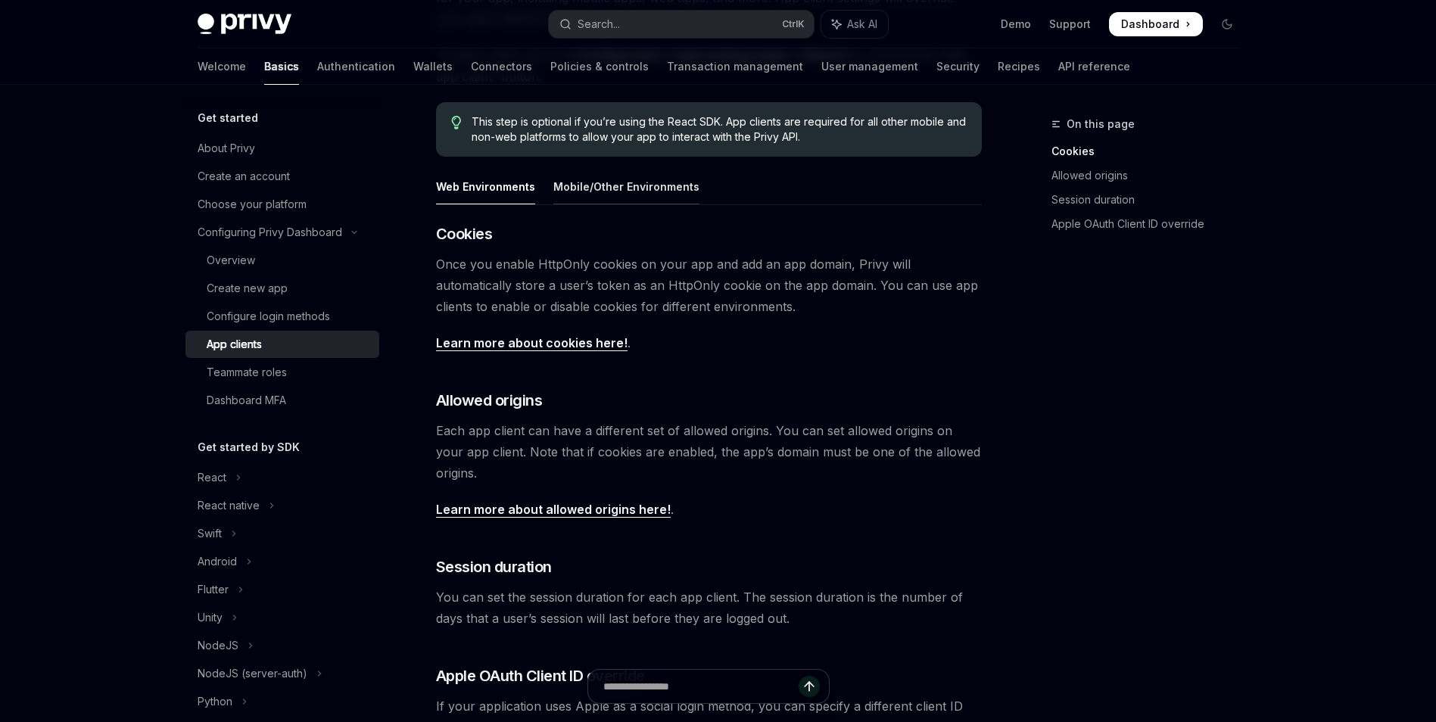
click at [638, 185] on div "Mobile/Other Environments" at bounding box center [626, 187] width 146 height 36
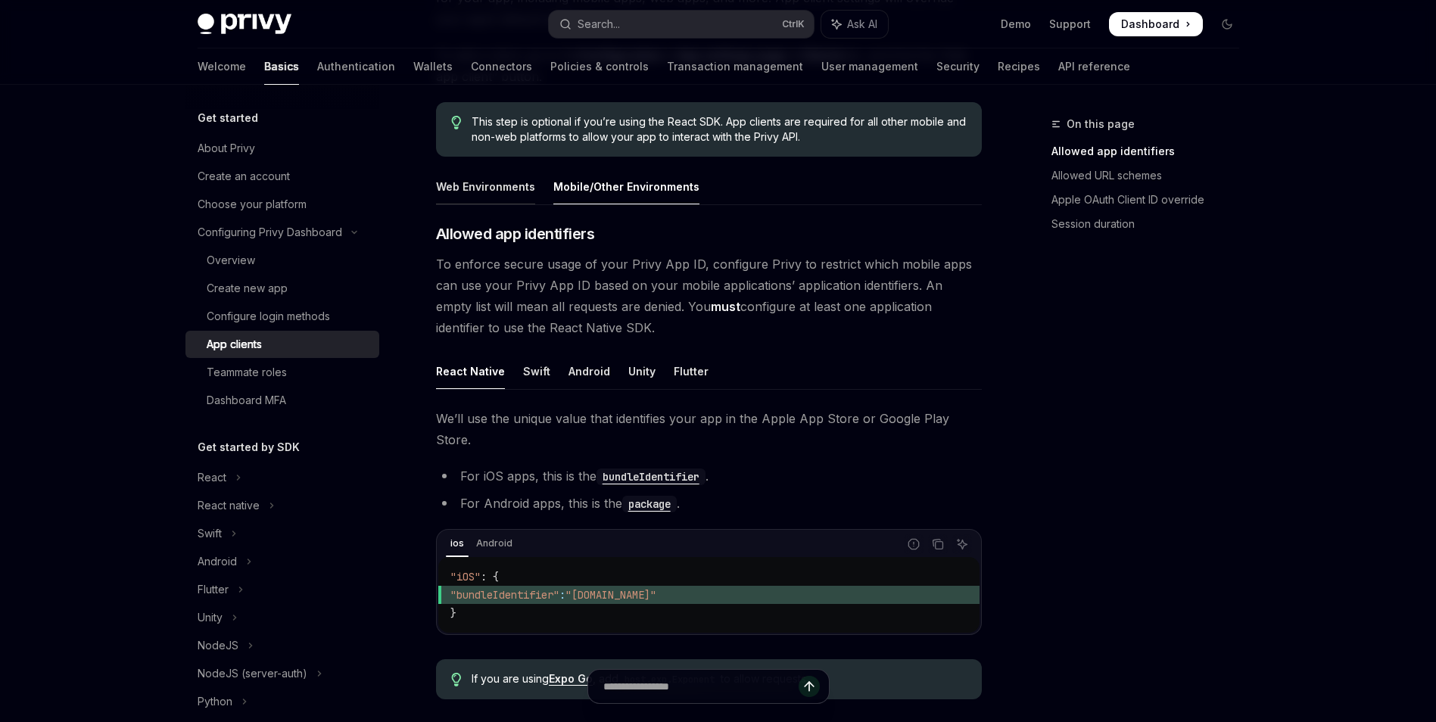
click at [500, 186] on div "Web Environments" at bounding box center [485, 187] width 99 height 36
type textarea "*"
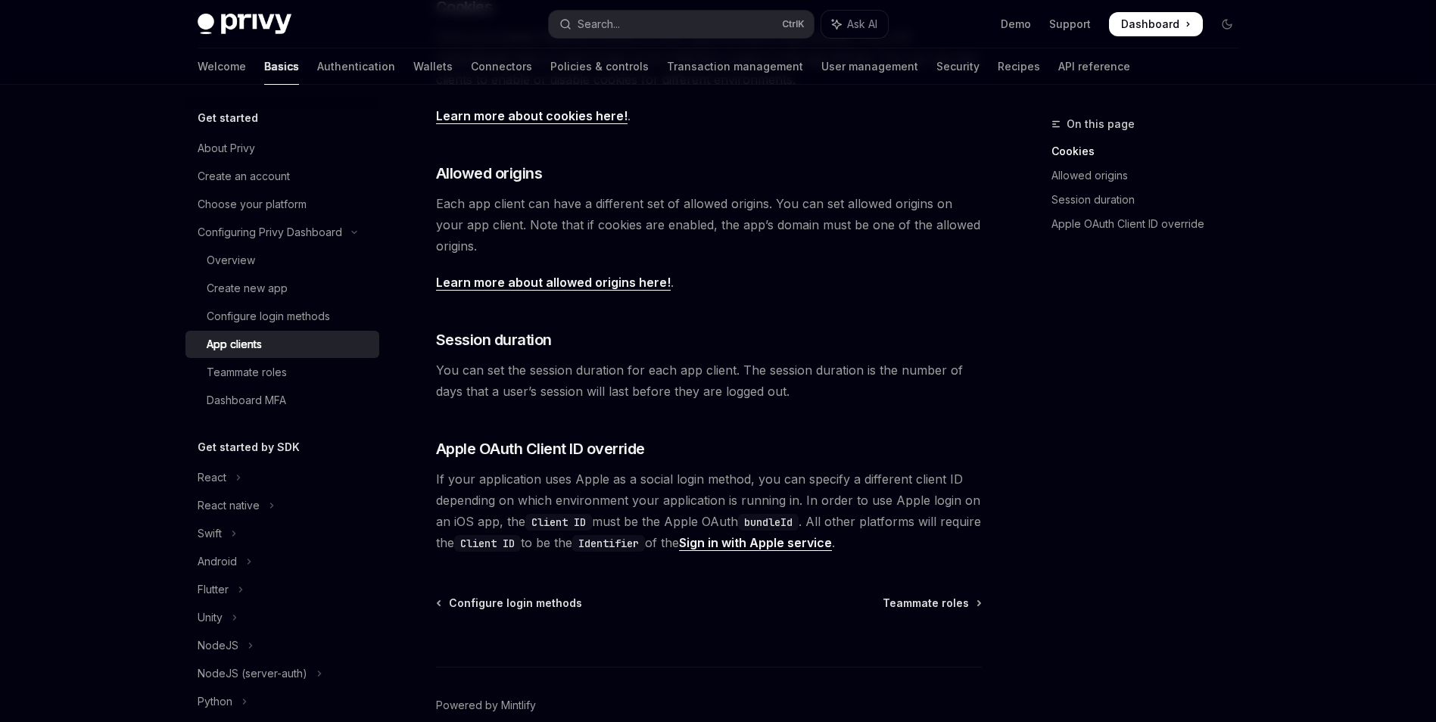
scroll to position [301, 0]
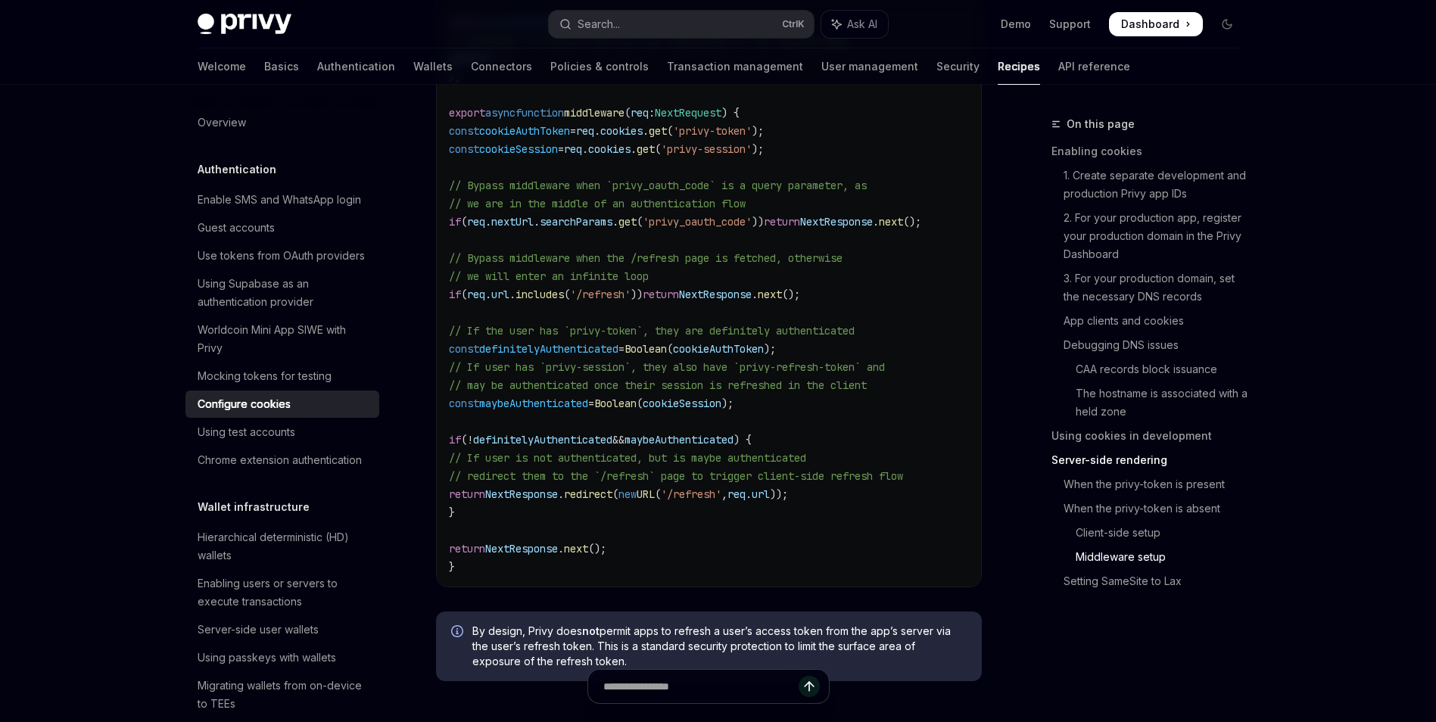
scroll to position [4694, 0]
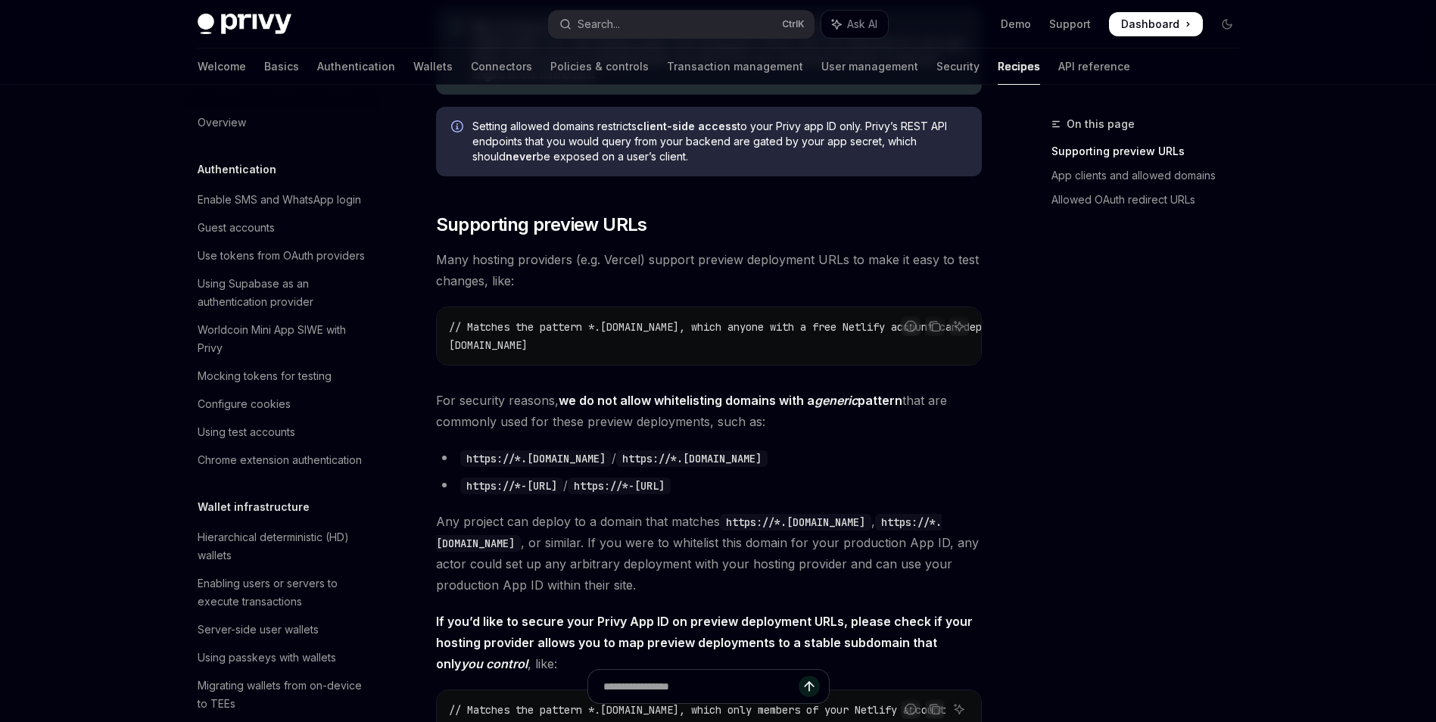
scroll to position [833, 0]
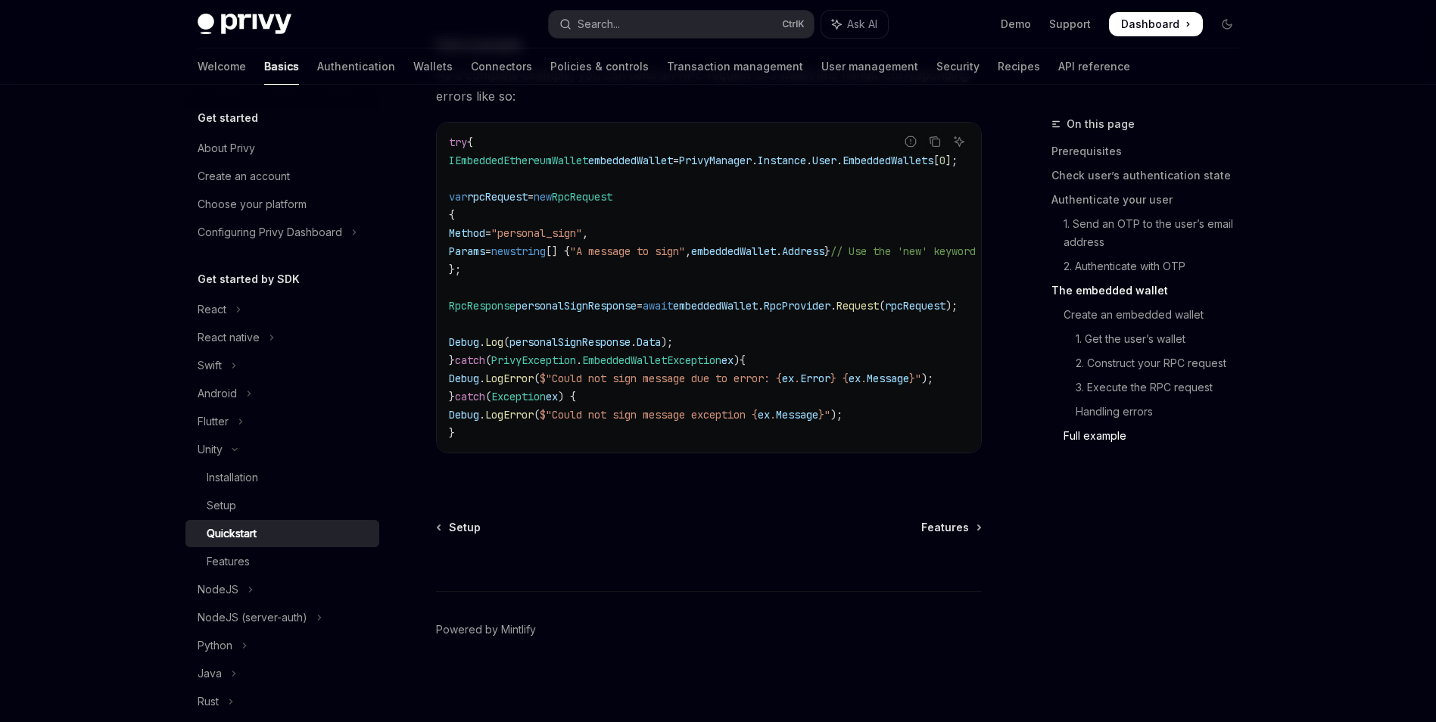
scroll to position [4460, 0]
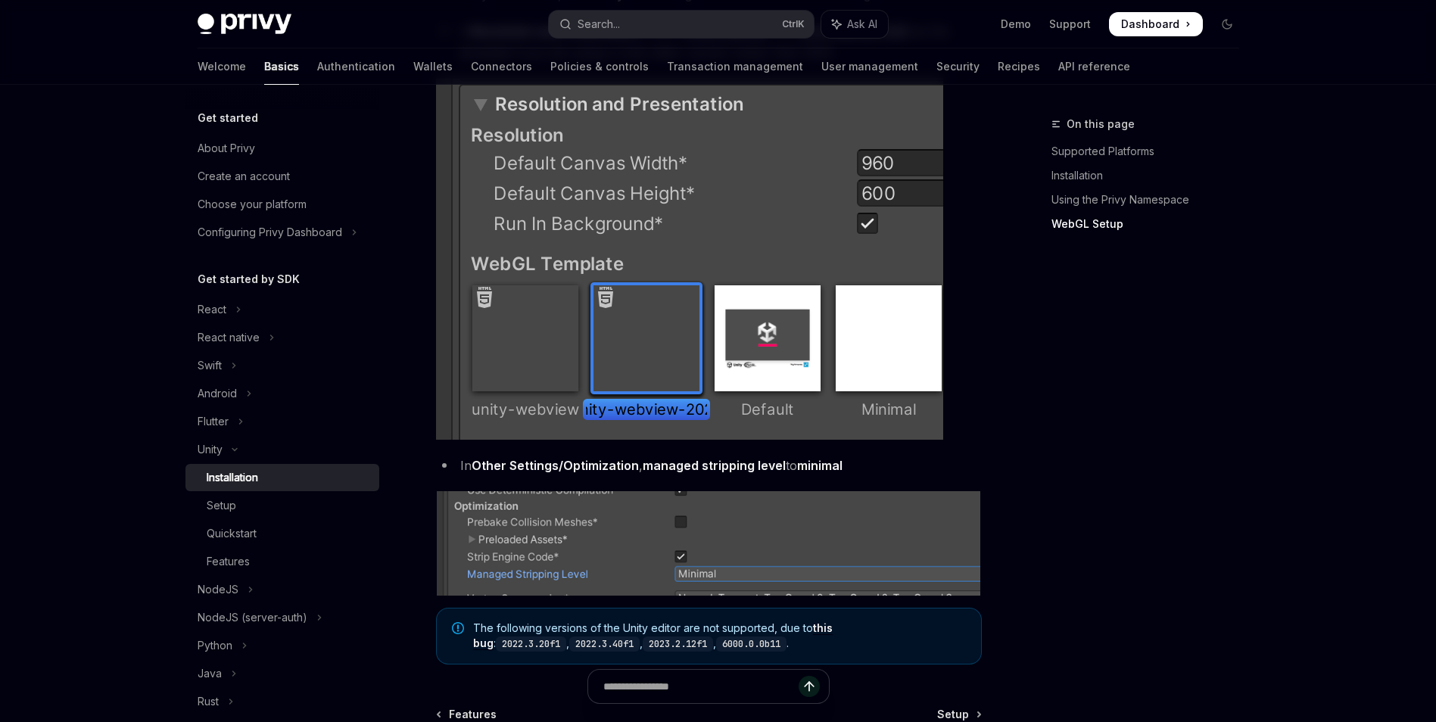
scroll to position [1741, 0]
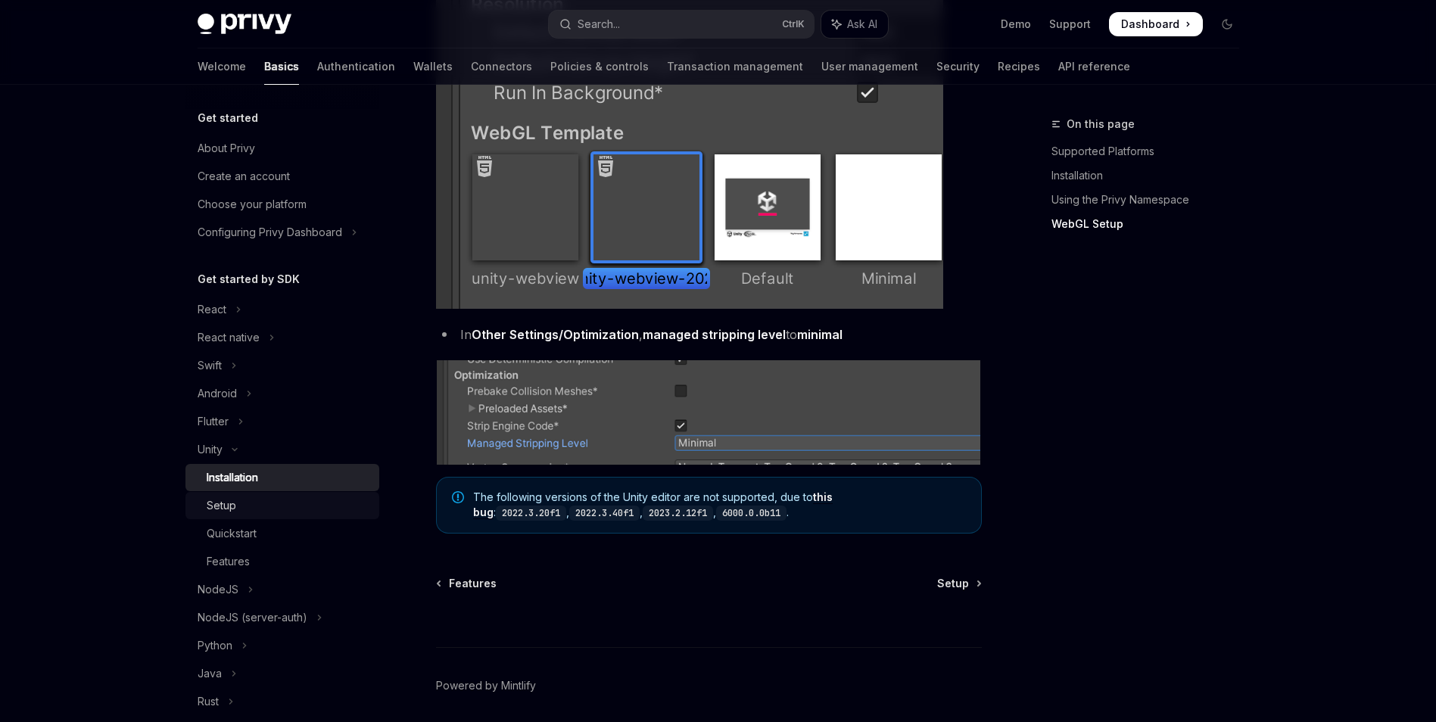
click at [250, 508] on div "Setup" at bounding box center [289, 506] width 164 height 18
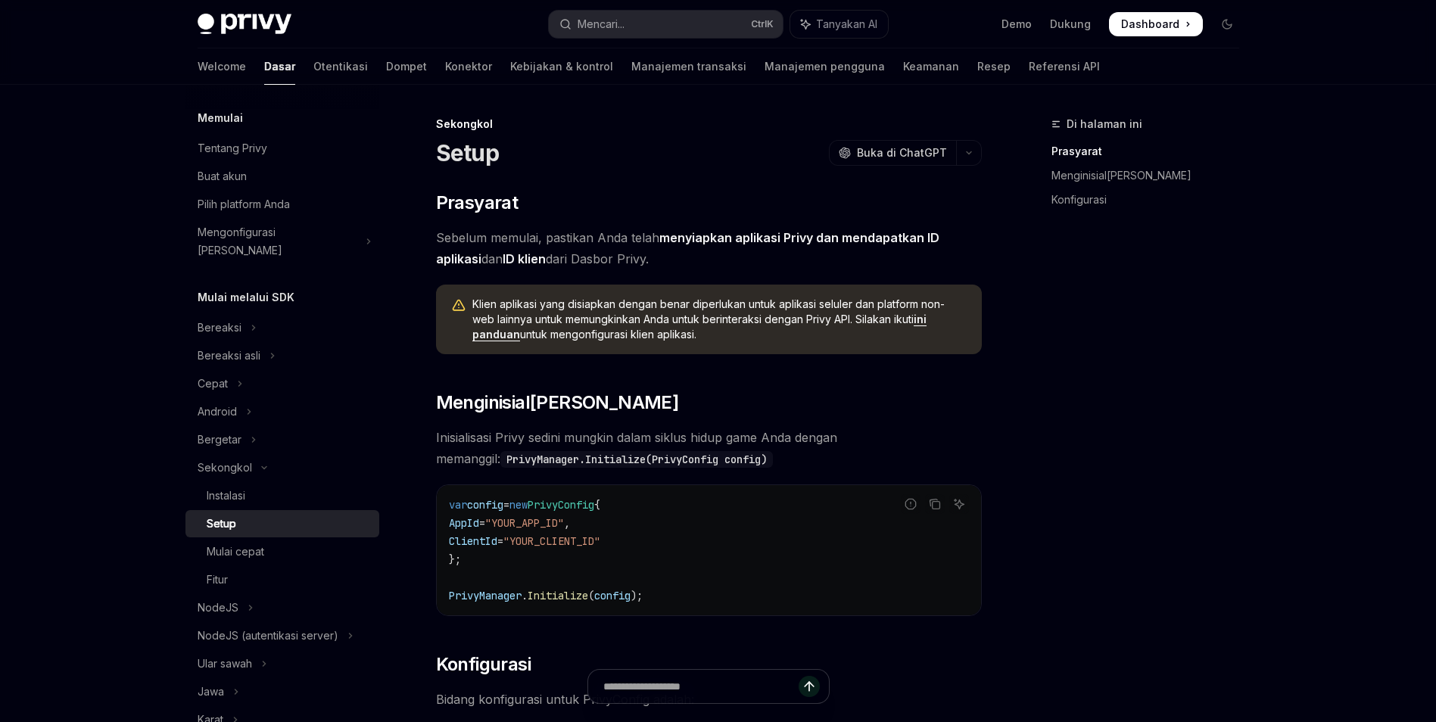
drag, startPoint x: 1019, startPoint y: 343, endPoint x: 875, endPoint y: 365, distance: 146.3
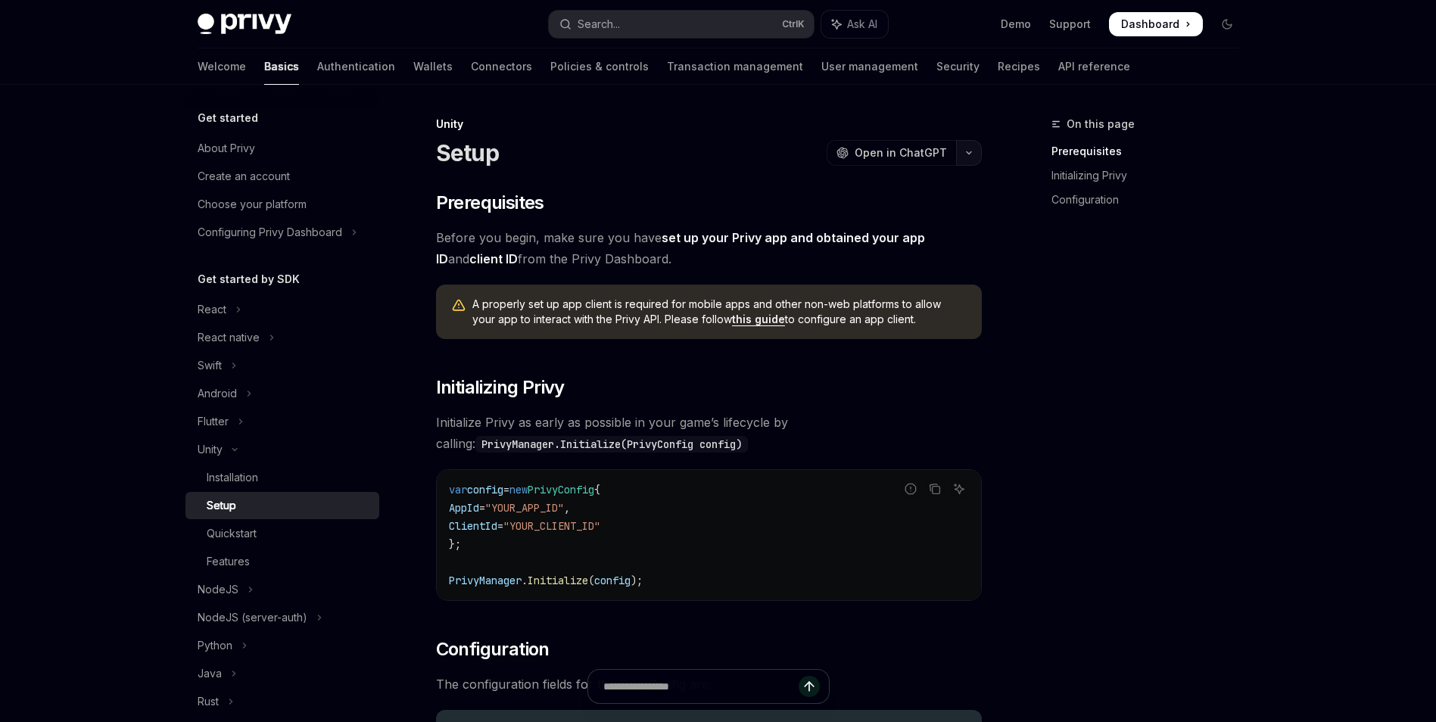
click at [970, 155] on icon "button" at bounding box center [969, 153] width 18 height 6
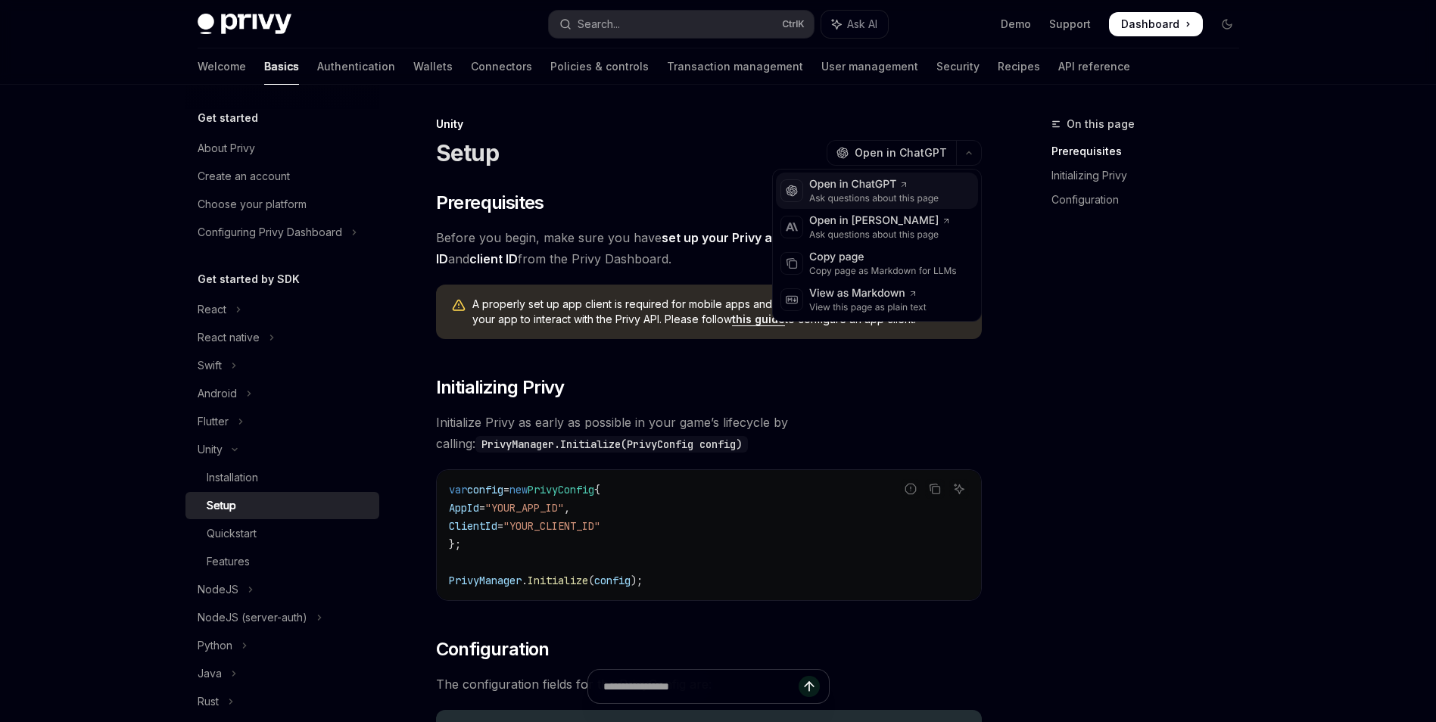
click at [902, 188] on icon at bounding box center [904, 184] width 9 height 9
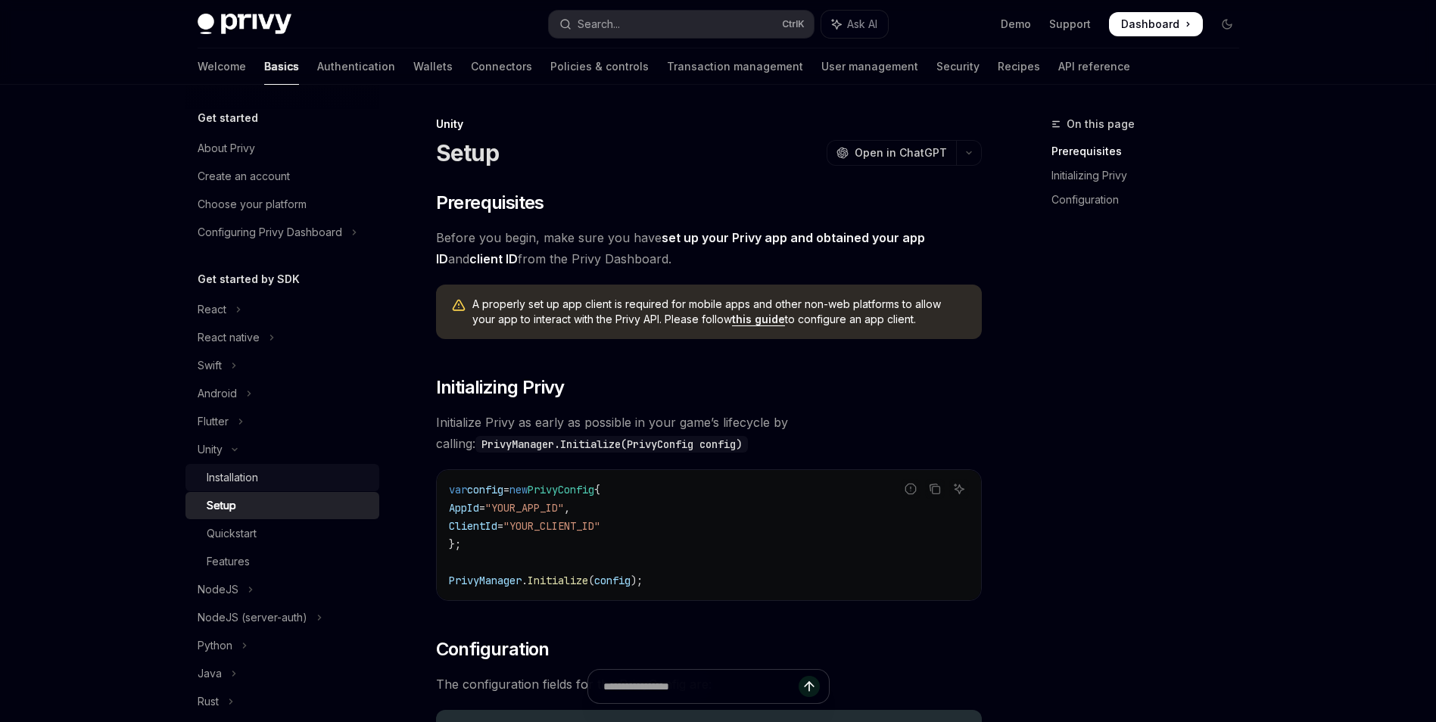
click at [280, 480] on div "Installation" at bounding box center [289, 478] width 164 height 18
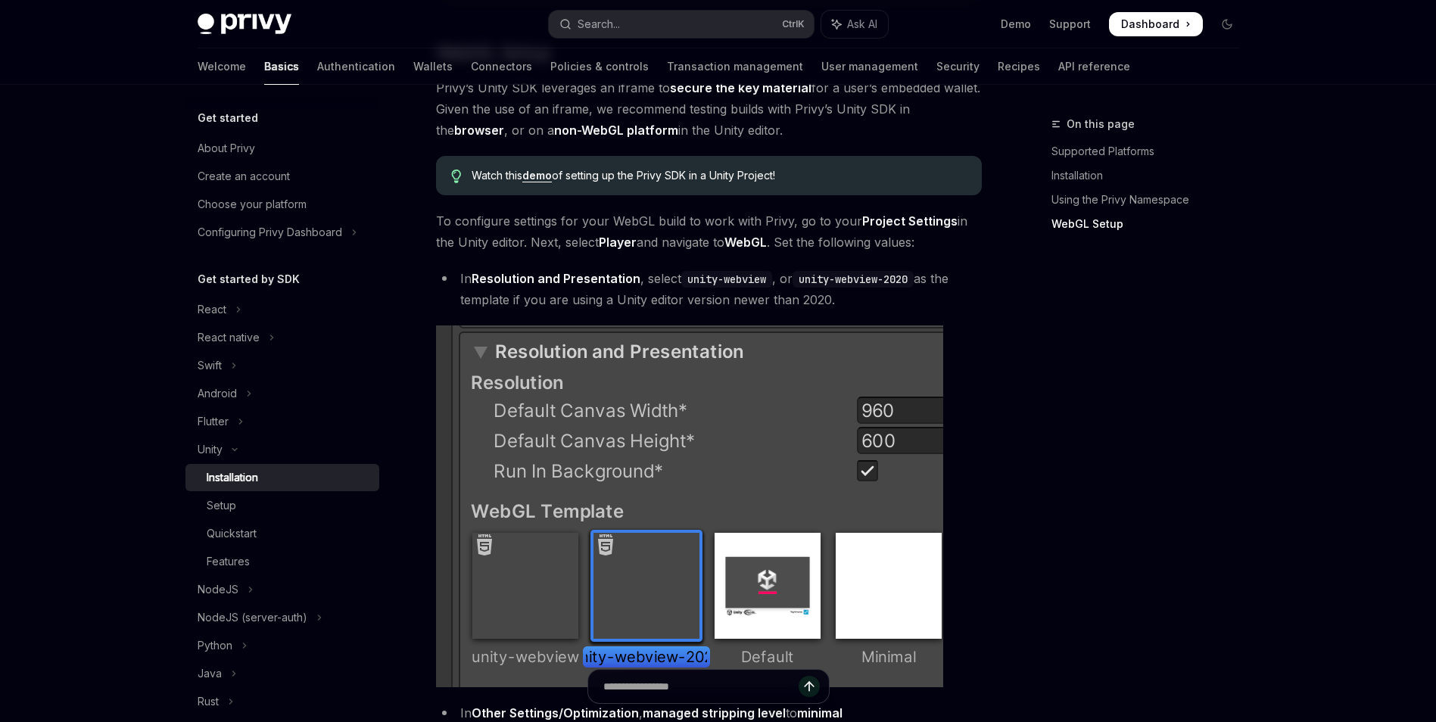
scroll to position [1798, 0]
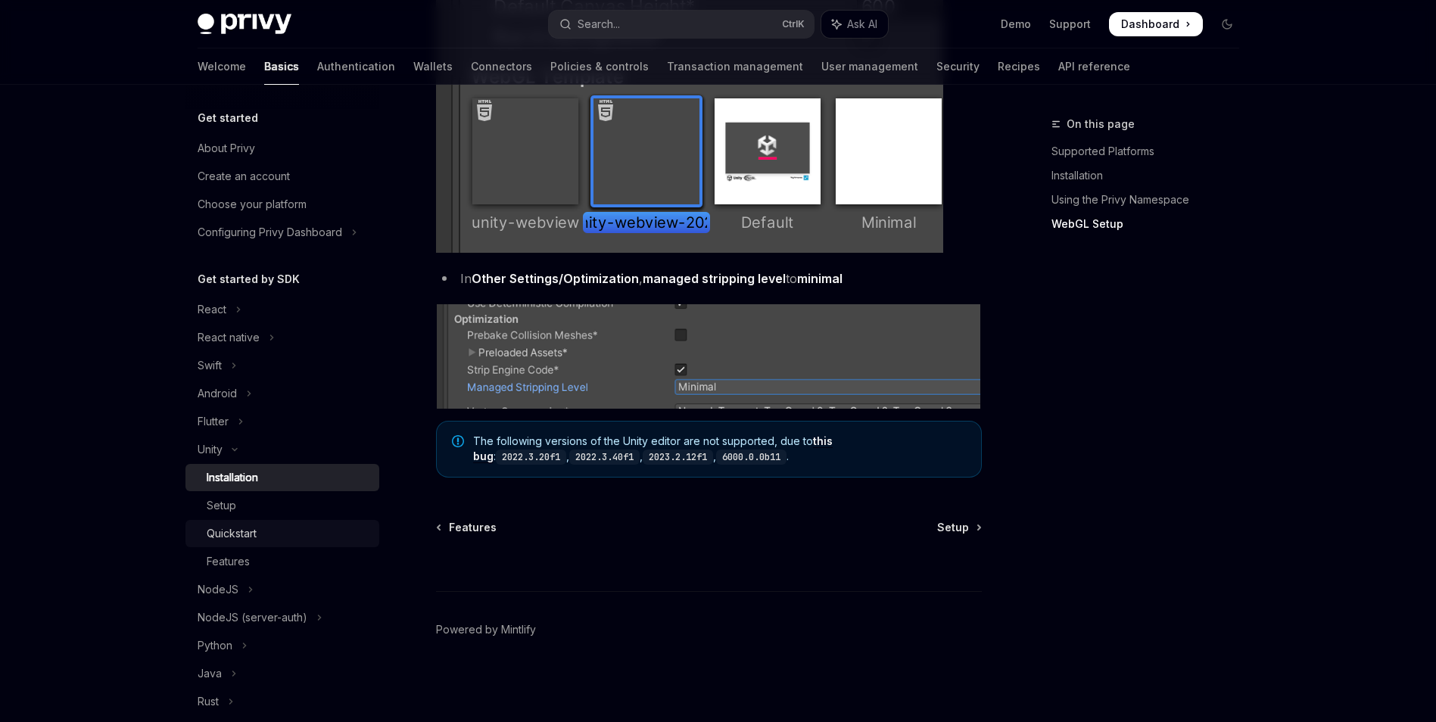
click at [244, 526] on div "Quickstart" at bounding box center [232, 534] width 50 height 18
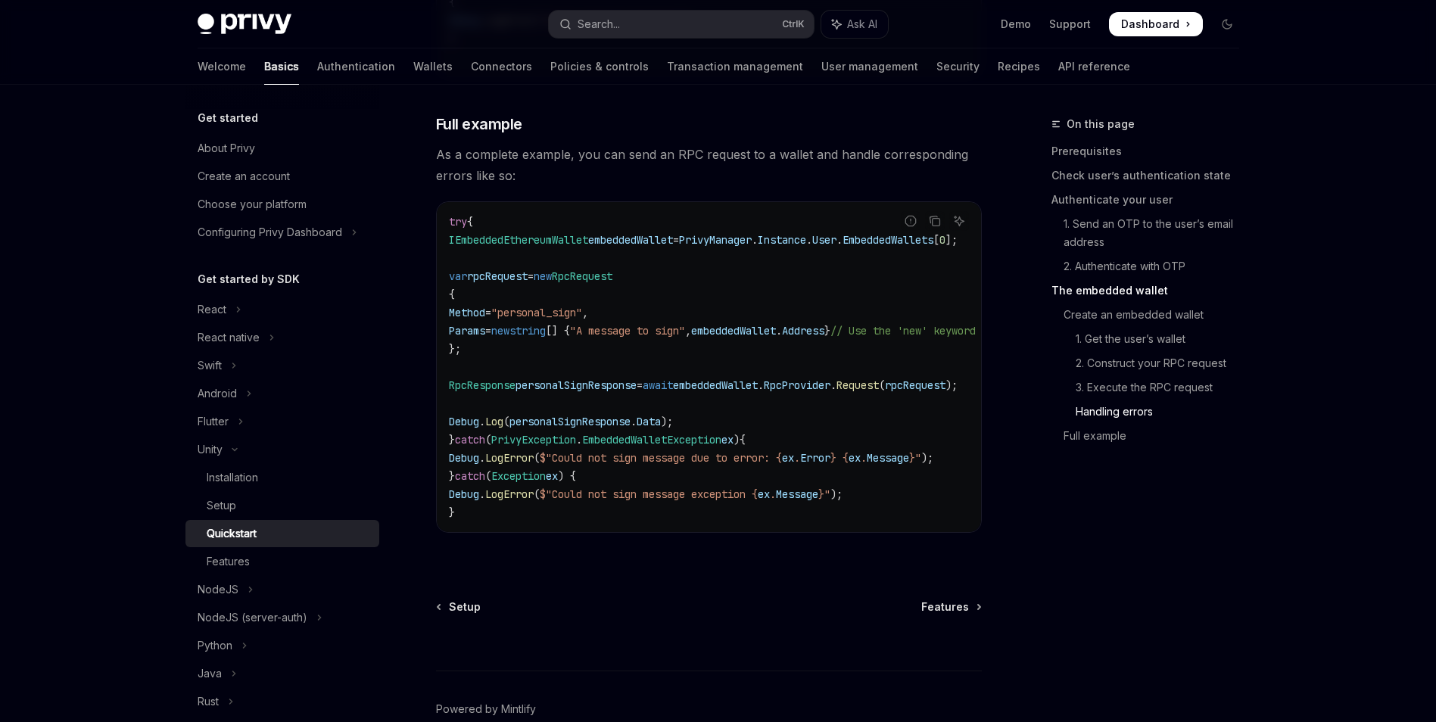
scroll to position [4460, 0]
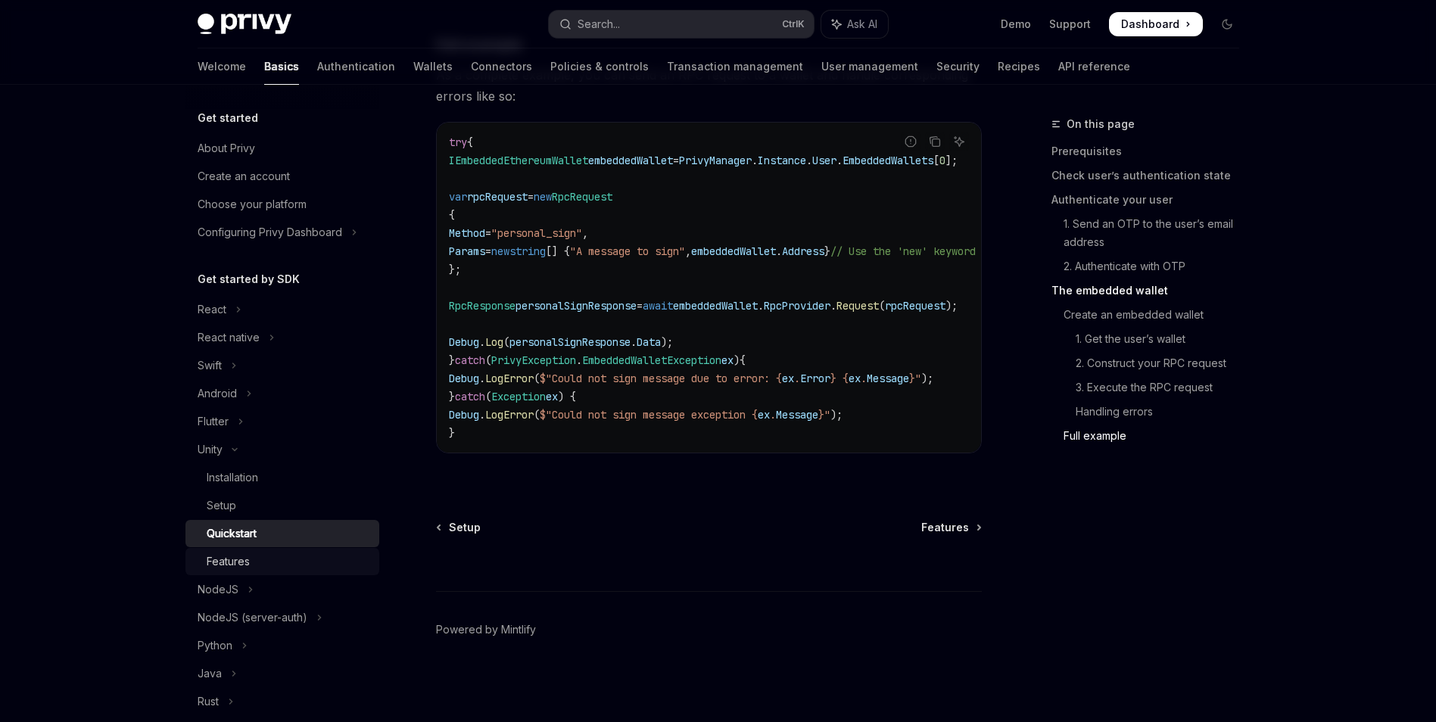
click at [267, 559] on div "Features" at bounding box center [289, 562] width 164 height 18
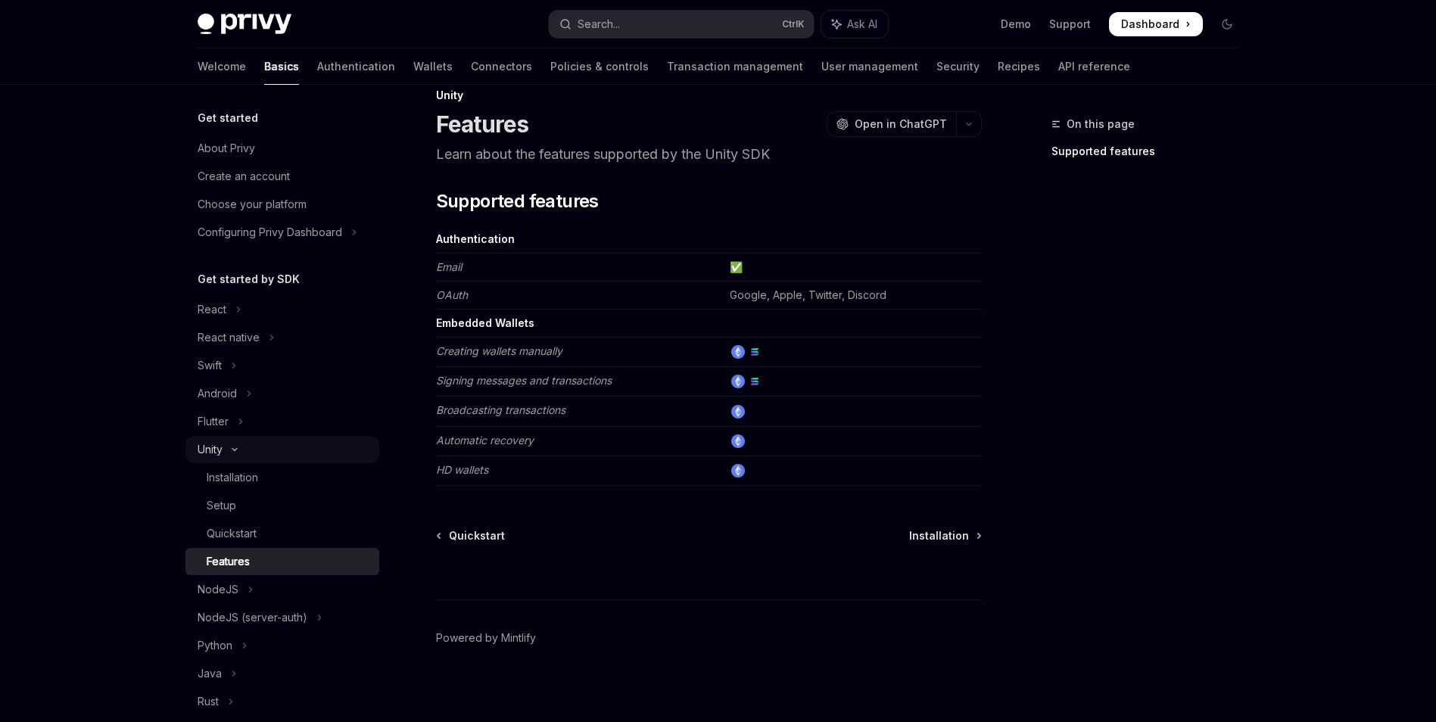
scroll to position [37, 0]
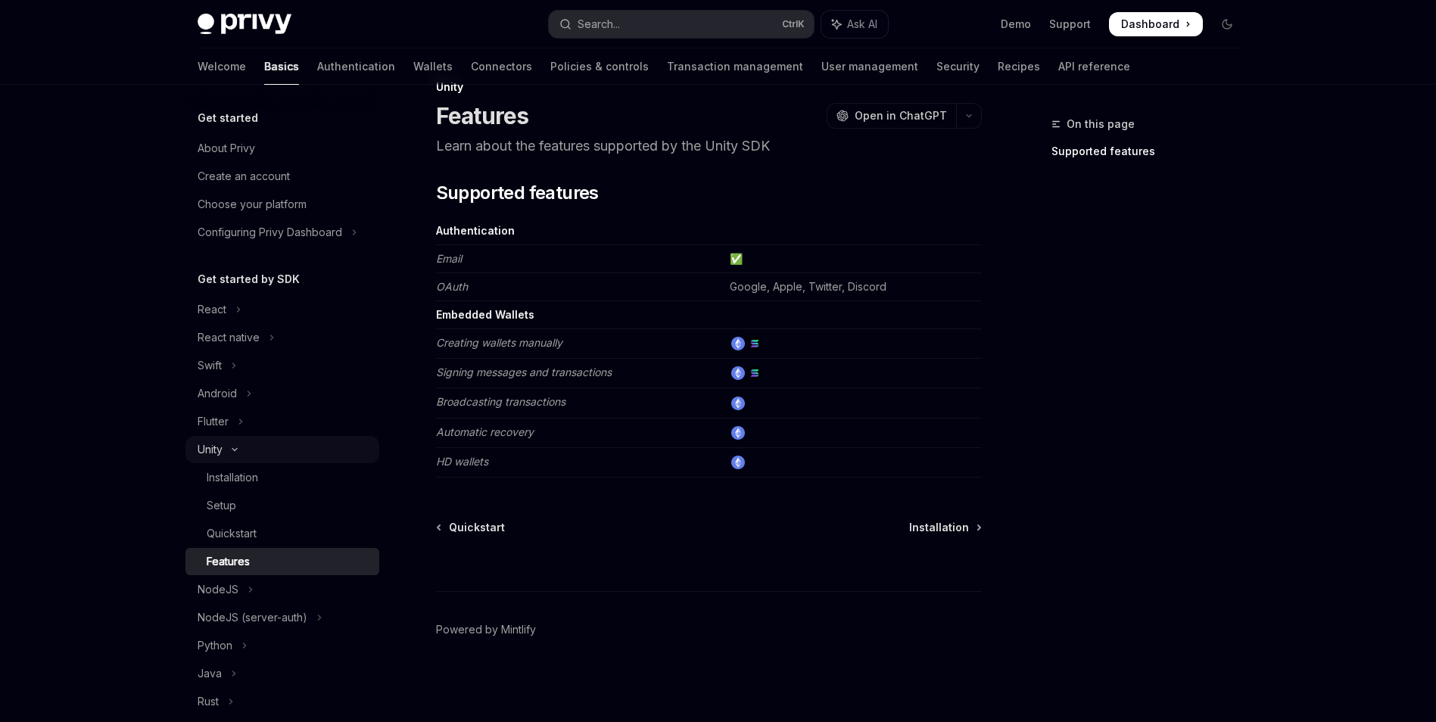
click at [279, 463] on button "Unity" at bounding box center [283, 449] width 194 height 27
click at [269, 460] on button "Unity" at bounding box center [283, 449] width 194 height 27
click at [257, 487] on link "Installation" at bounding box center [283, 477] width 194 height 27
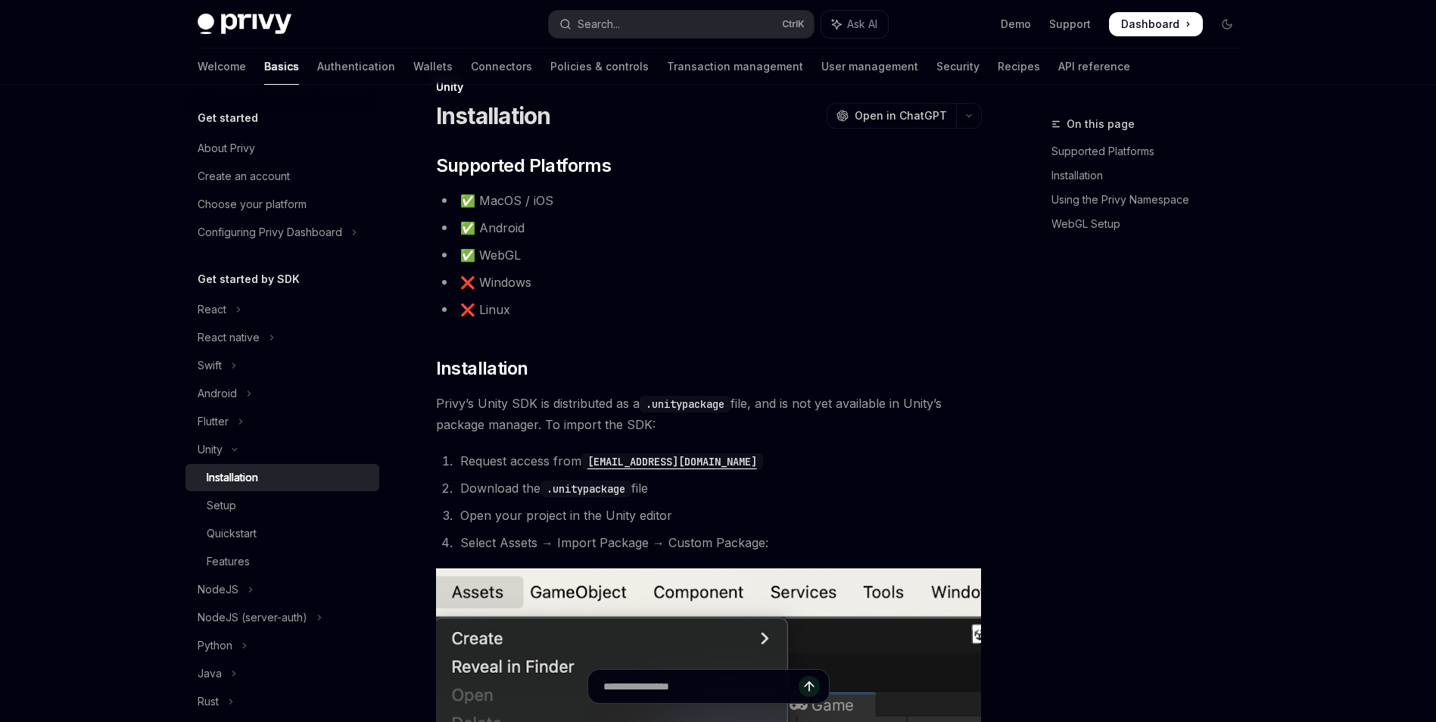
type textarea "*"
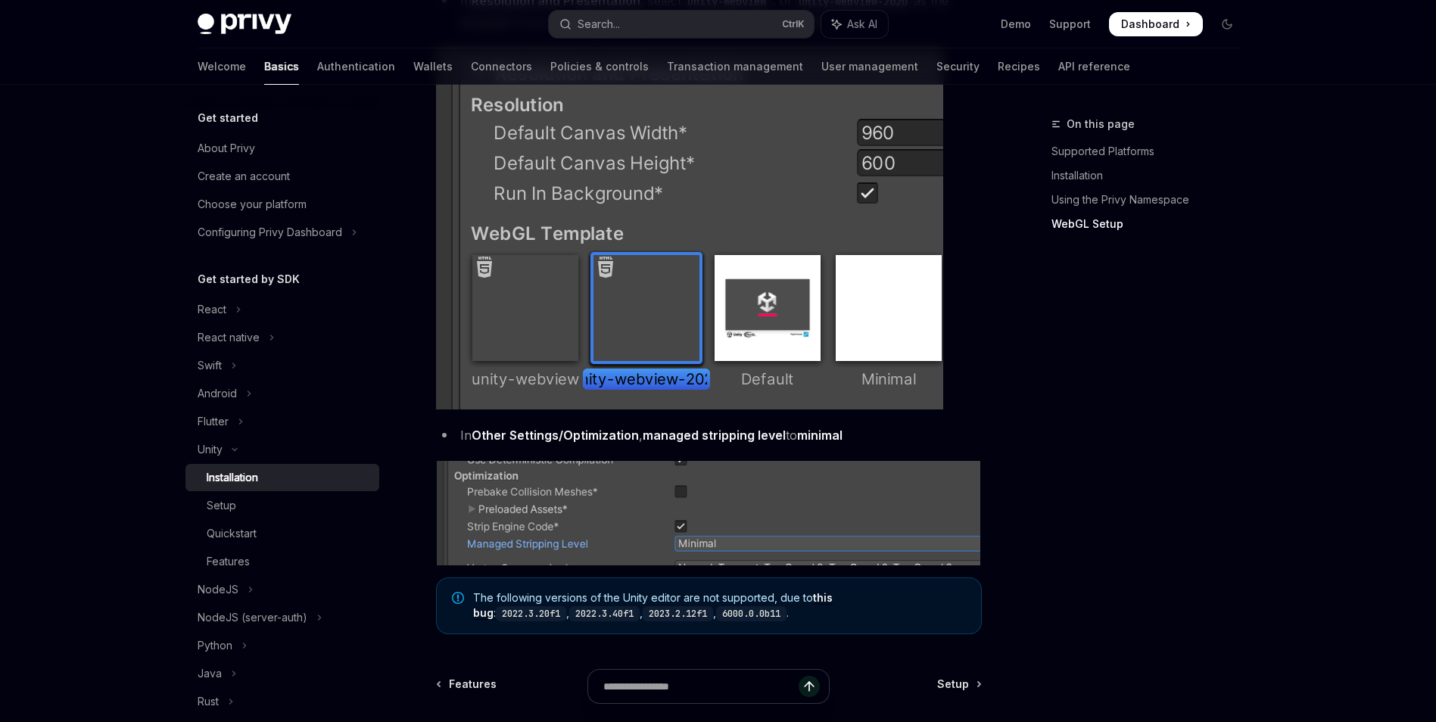
scroll to position [1779, 0]
